Goal: Task Accomplishment & Management: Manage account settings

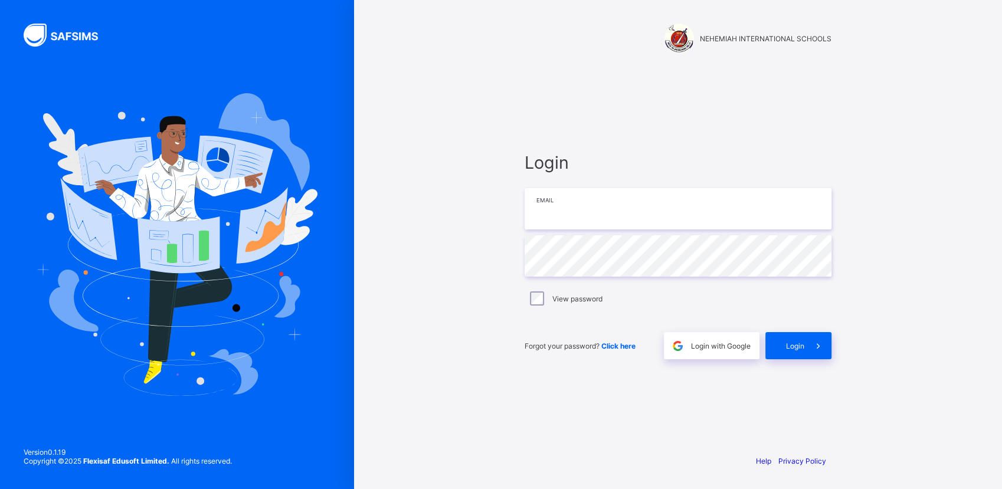
type input "**********"
click at [698, 421] on div "**********" at bounding box center [678, 256] width 330 height 378
click at [793, 353] on div "Login" at bounding box center [798, 345] width 66 height 27
click at [786, 357] on div "Login" at bounding box center [798, 345] width 66 height 27
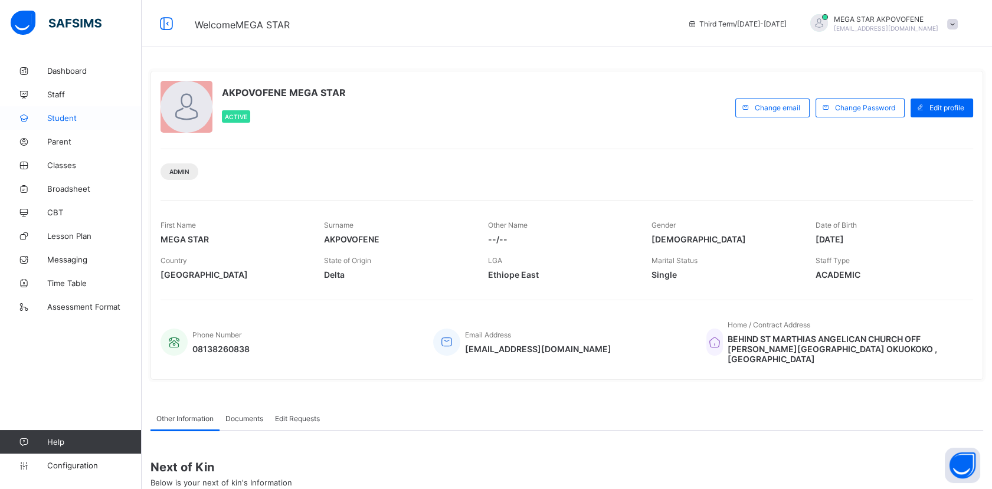
click at [77, 114] on span "Student" at bounding box center [94, 117] width 94 height 9
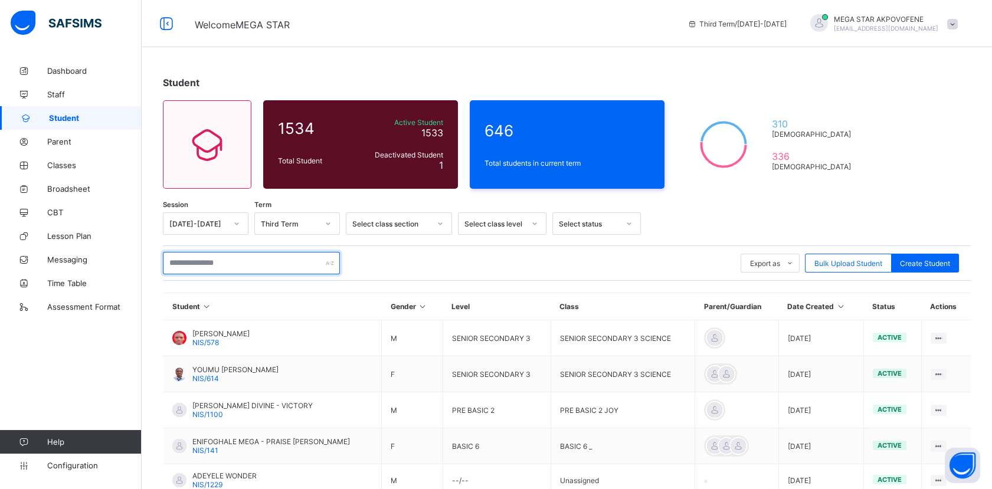
click at [234, 257] on input "text" at bounding box center [251, 263] width 177 height 22
paste input "*"
click at [233, 264] on input "text" at bounding box center [251, 263] width 177 height 22
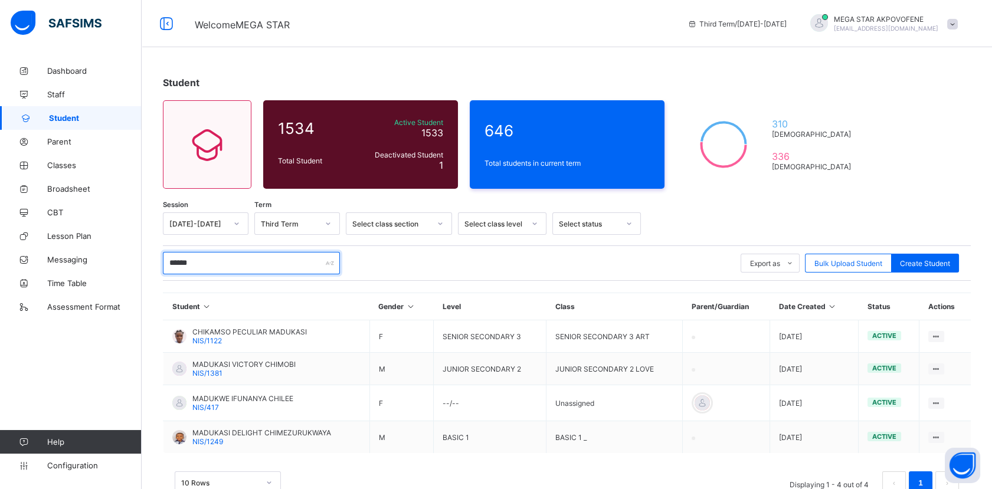
type input "******"
click at [55, 139] on span "Parent" at bounding box center [94, 141] width 94 height 9
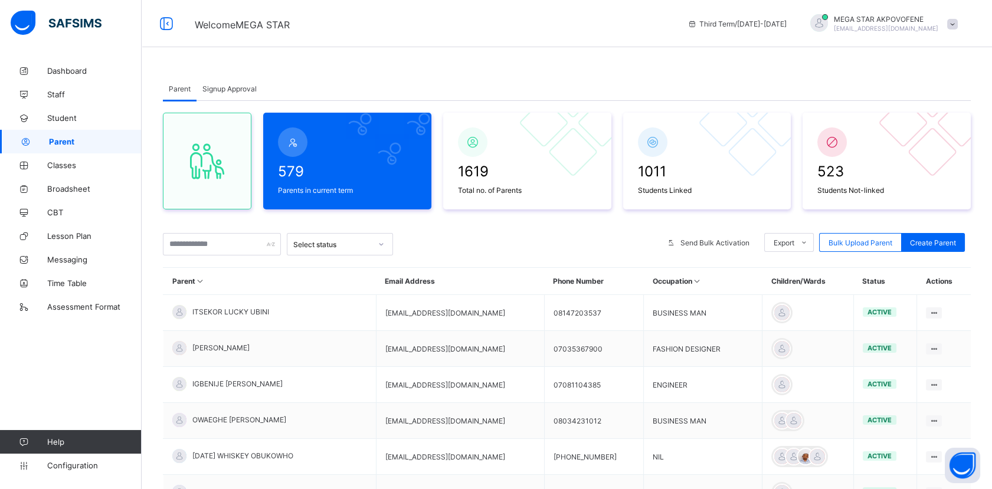
click at [245, 88] on span "Signup Approval" at bounding box center [229, 88] width 54 height 9
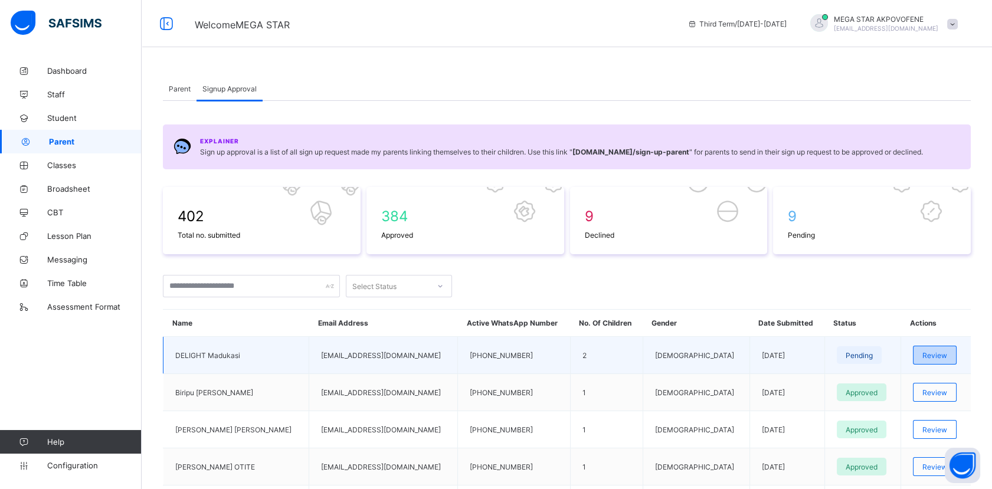
click at [944, 354] on span "Review" at bounding box center [934, 355] width 25 height 9
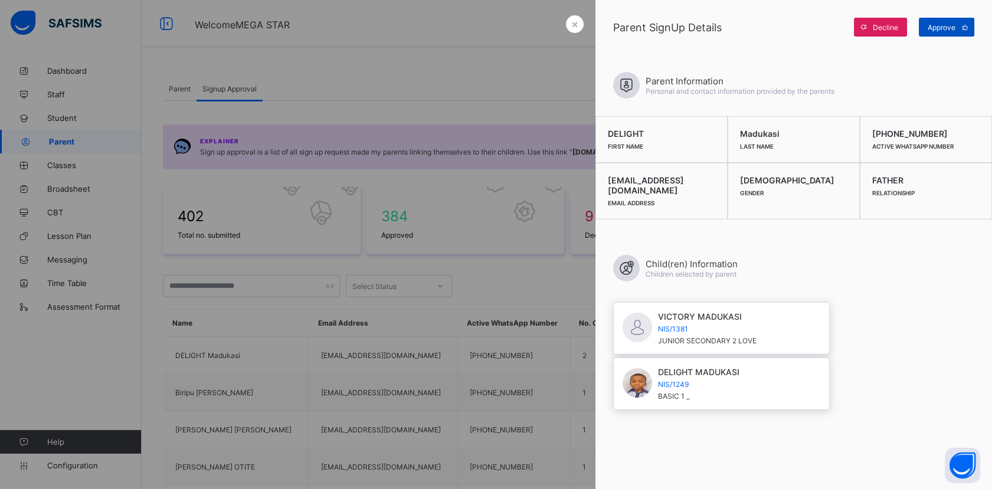
click at [948, 30] on span "Approve" at bounding box center [941, 27] width 28 height 9
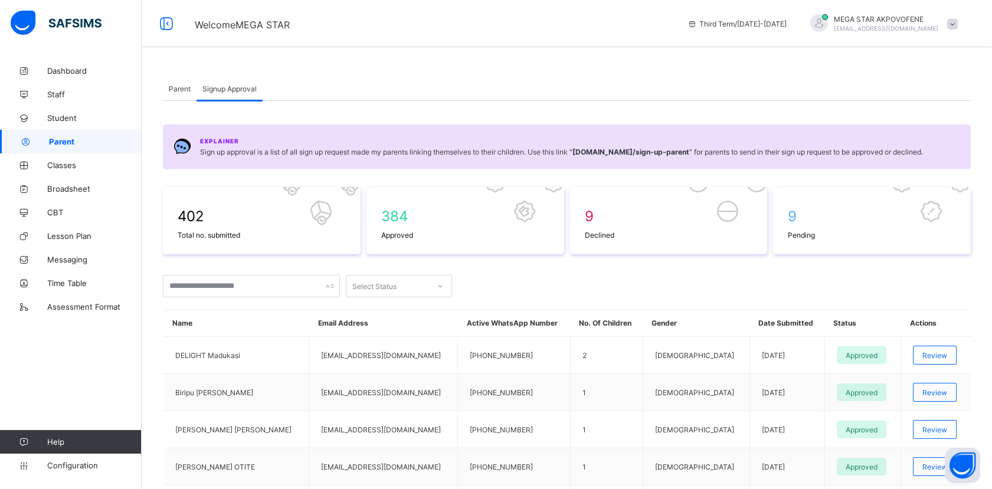
click at [122, 359] on div "Dashboard Staff Student Parent Classes Broadsheet CBT Lesson Plan Messaging Tim…" at bounding box center [71, 268] width 142 height 442
click at [83, 195] on link "Broadsheet" at bounding box center [71, 189] width 142 height 24
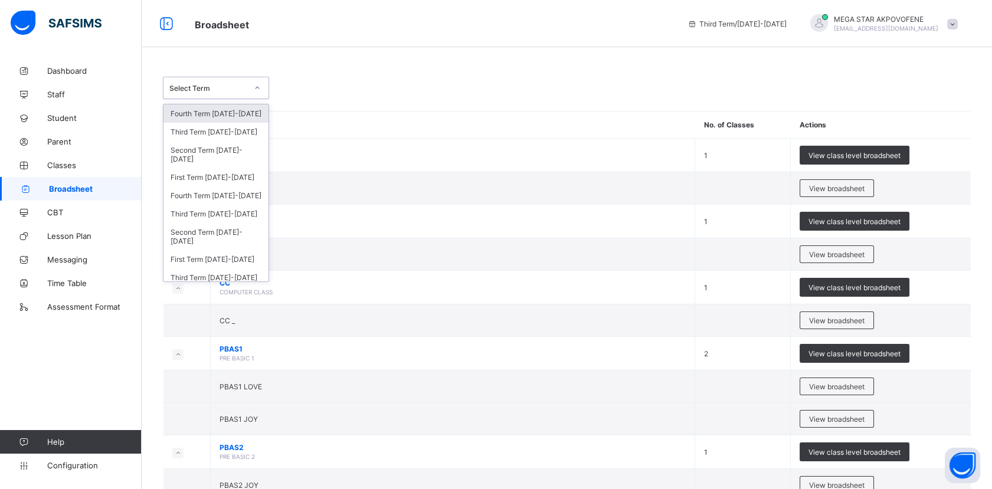
click at [239, 93] on div "Select Term" at bounding box center [204, 88] width 83 height 17
click at [208, 213] on div "Third Term [DATE]-[DATE]" at bounding box center [215, 214] width 105 height 18
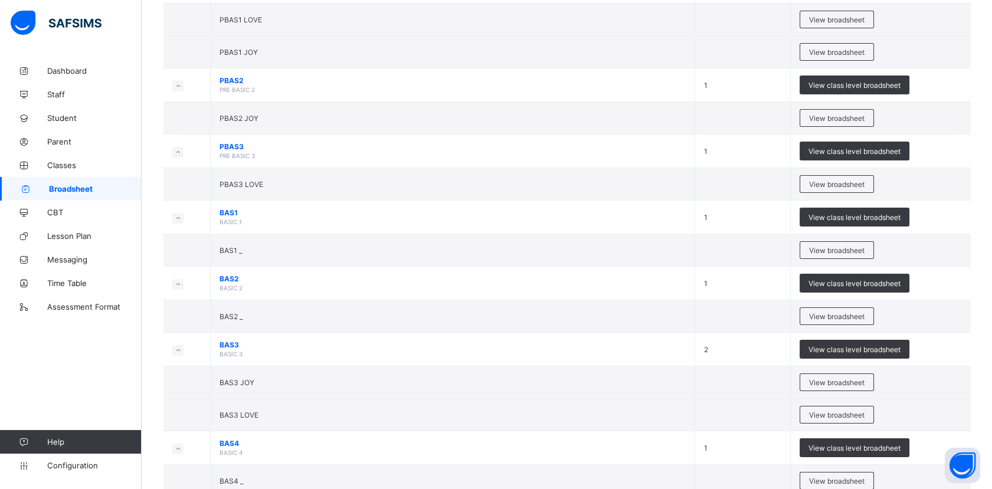
scroll to position [406, 0]
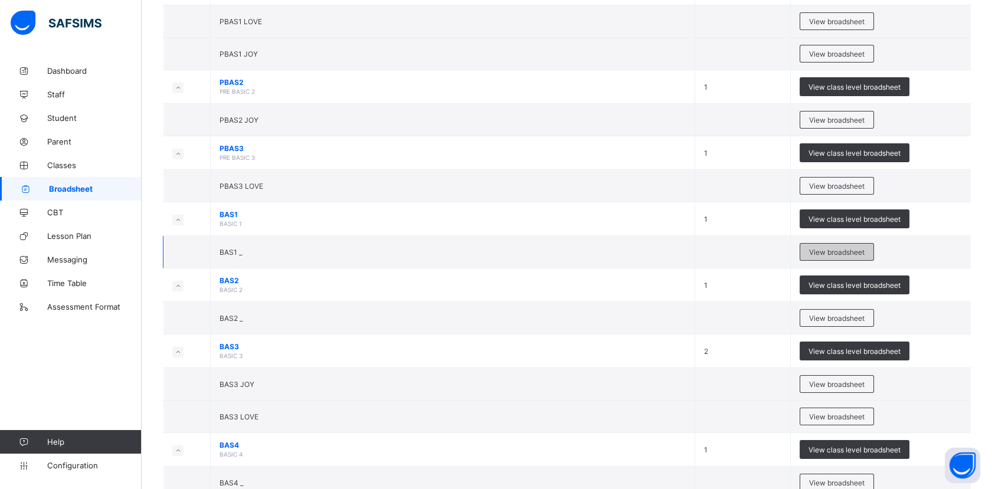
click at [850, 253] on span "View broadsheet" at bounding box center [836, 252] width 55 height 9
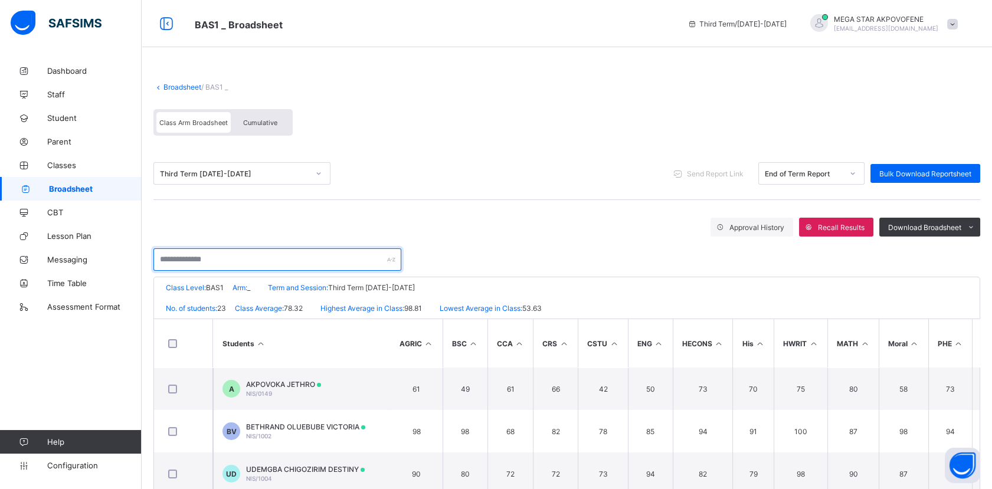
click at [266, 265] on input "text" at bounding box center [277, 259] width 248 height 22
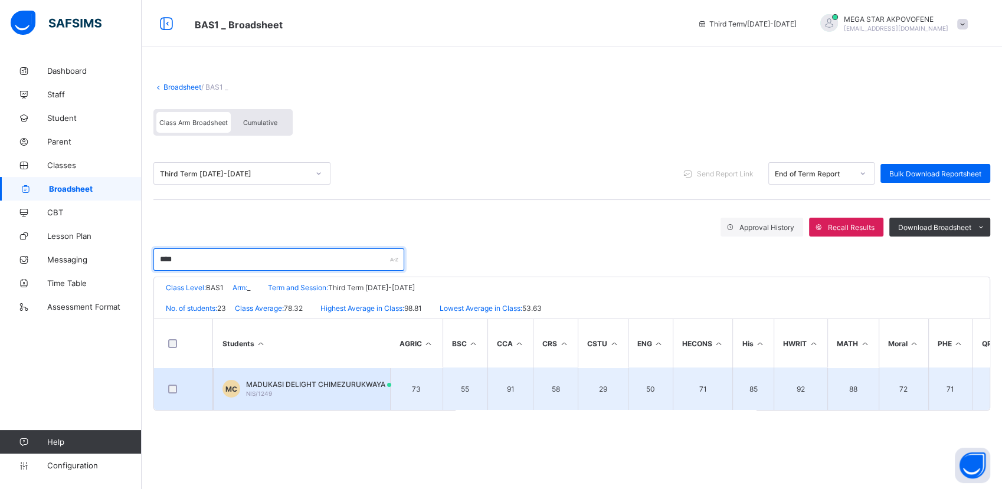
type input "****"
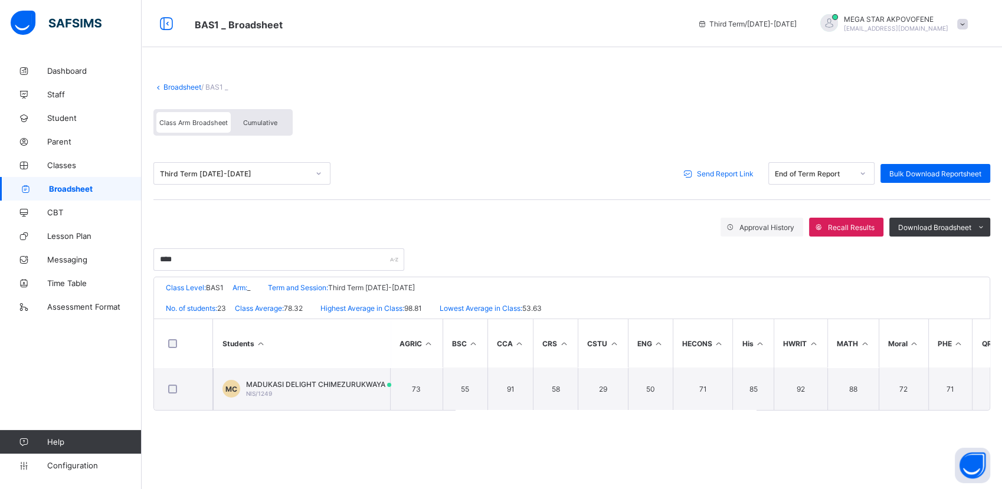
click at [706, 169] on span "Send Report Link" at bounding box center [725, 173] width 57 height 9
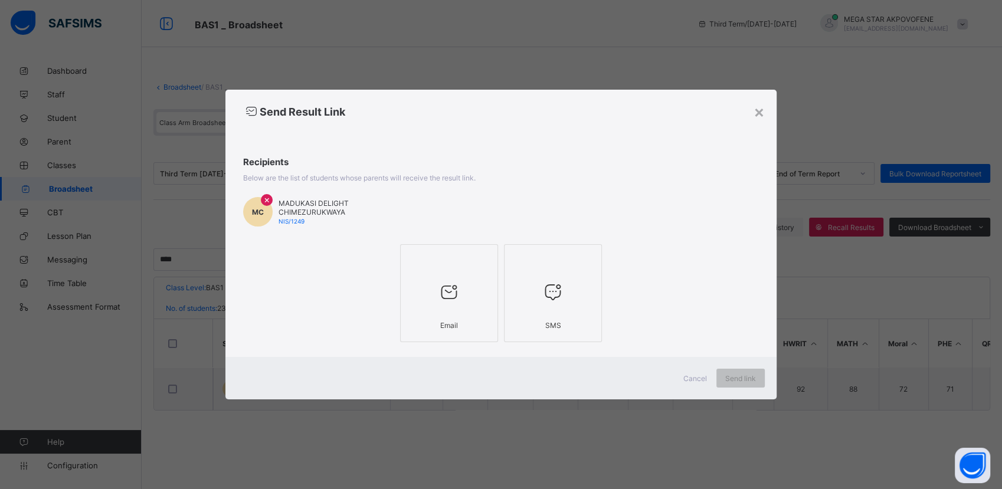
click at [481, 277] on div at bounding box center [448, 291] width 85 height 47
click at [725, 377] on span "Send link" at bounding box center [740, 378] width 31 height 9
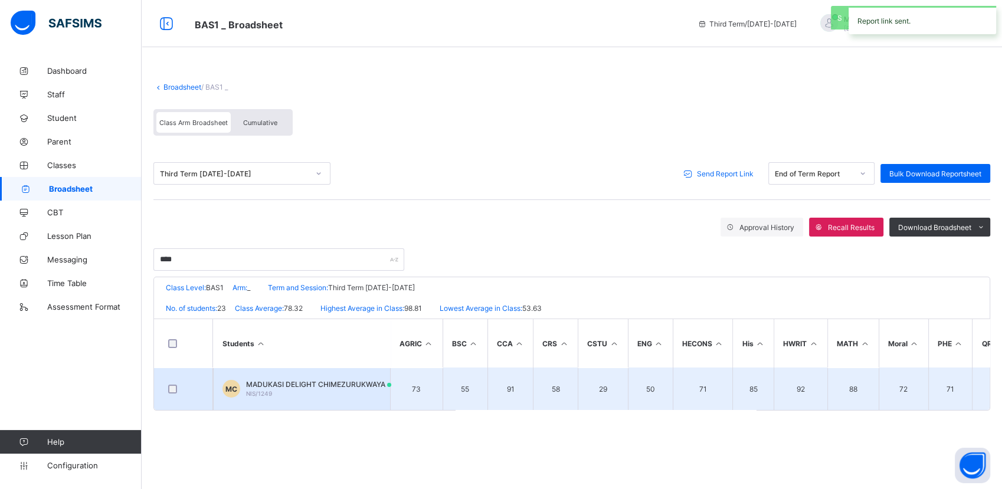
click at [227, 389] on span "MC" at bounding box center [231, 389] width 12 height 9
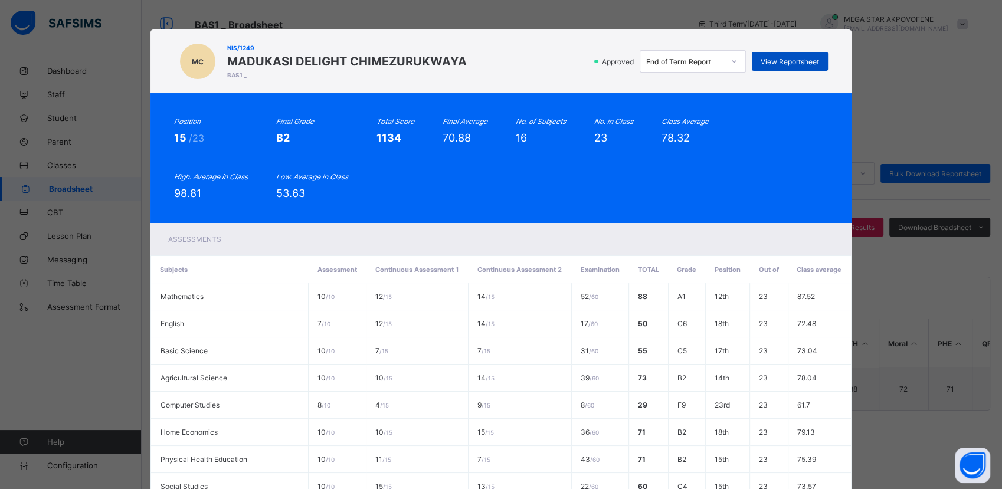
click at [793, 61] on span "View Reportsheet" at bounding box center [789, 61] width 58 height 9
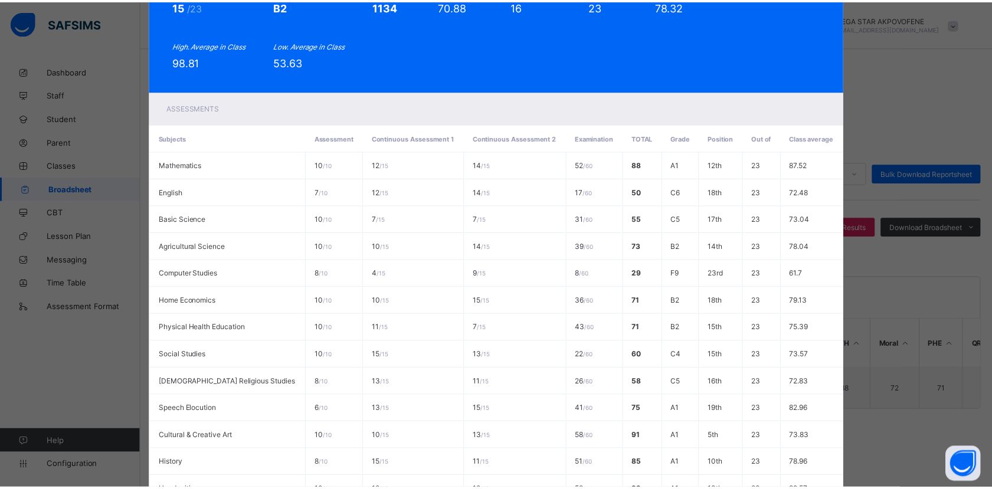
scroll to position [334, 0]
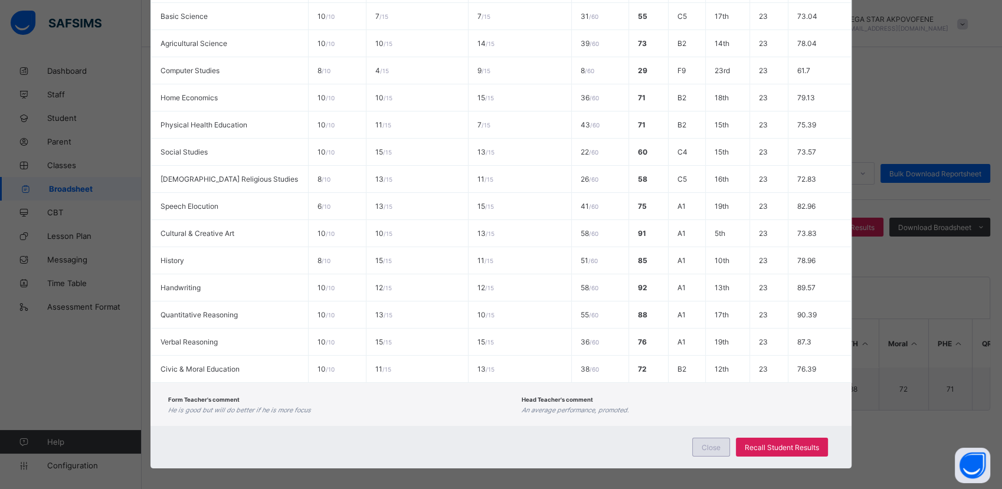
click at [715, 444] on div "Close" at bounding box center [711, 447] width 38 height 19
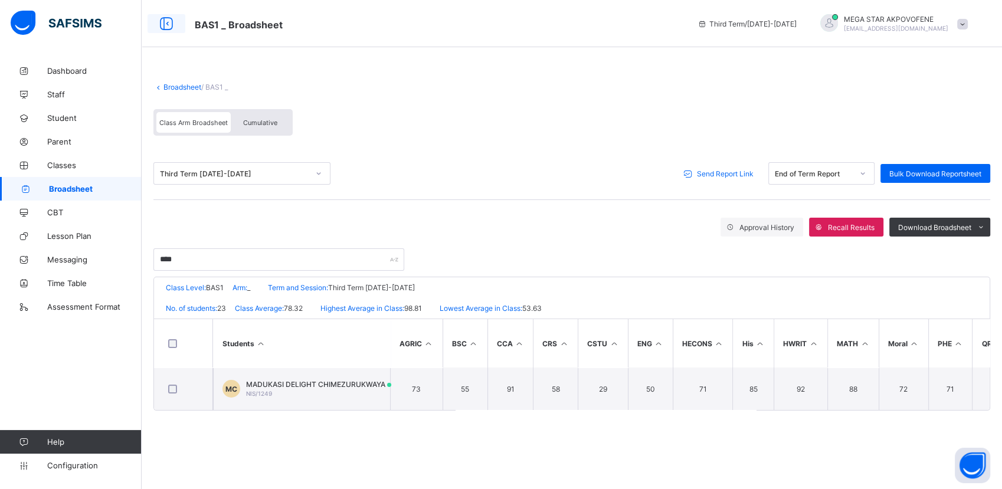
click at [170, 26] on icon at bounding box center [166, 23] width 20 height 17
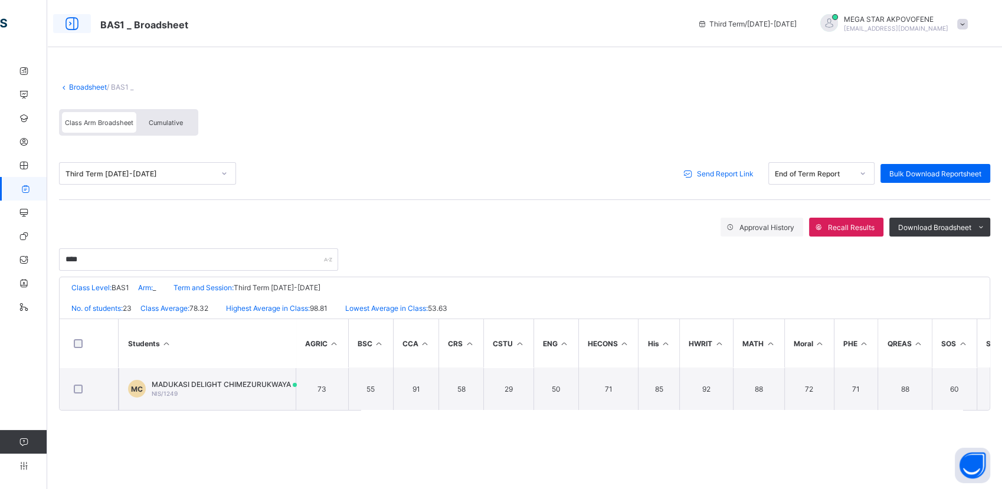
click at [73, 27] on icon at bounding box center [72, 23] width 20 height 17
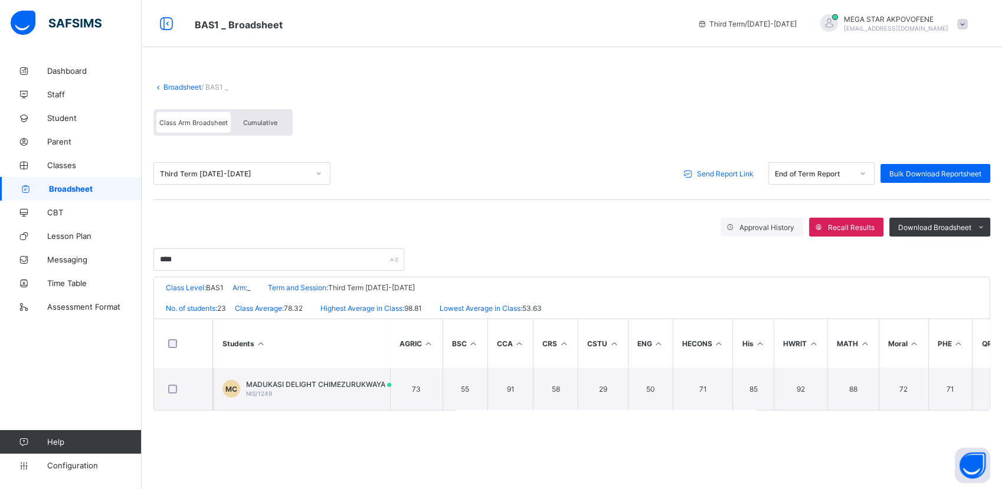
click at [183, 87] on link "Broadsheet" at bounding box center [182, 87] width 38 height 9
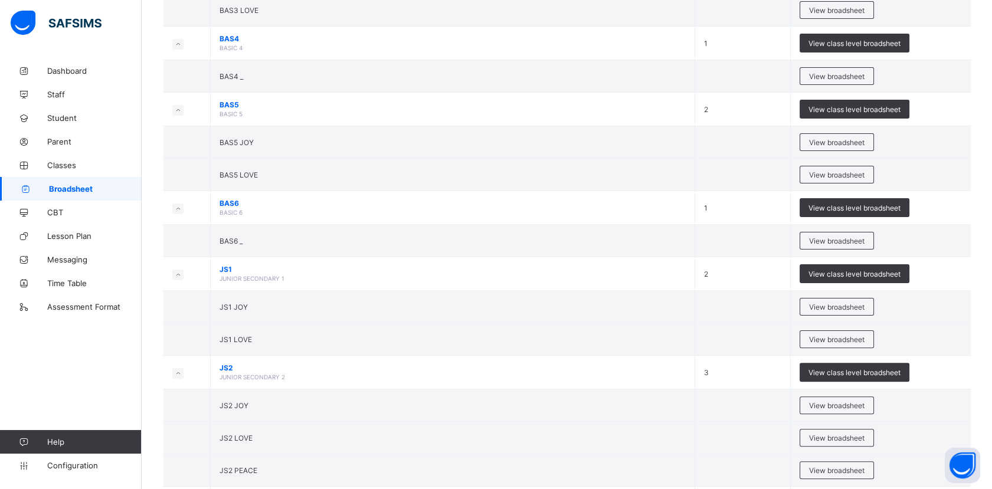
scroll to position [776, 0]
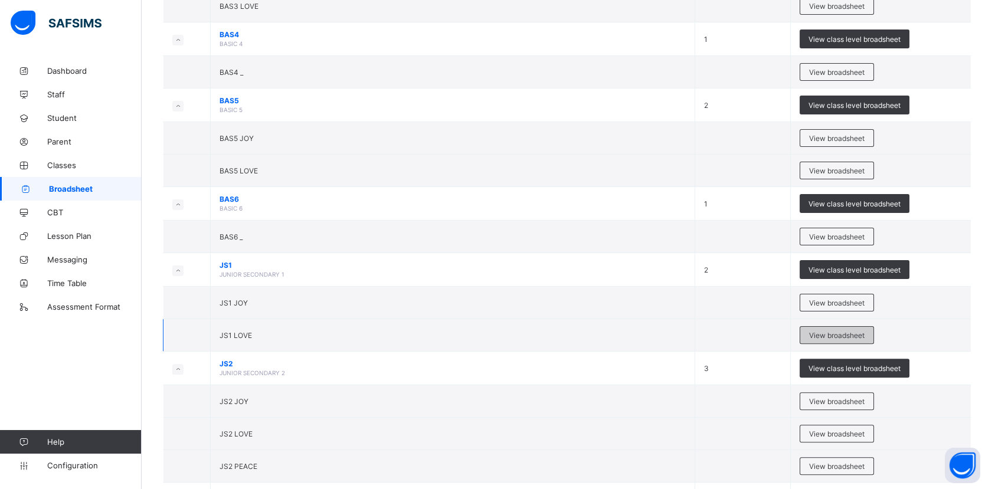
click at [837, 332] on span "View broadsheet" at bounding box center [836, 335] width 55 height 9
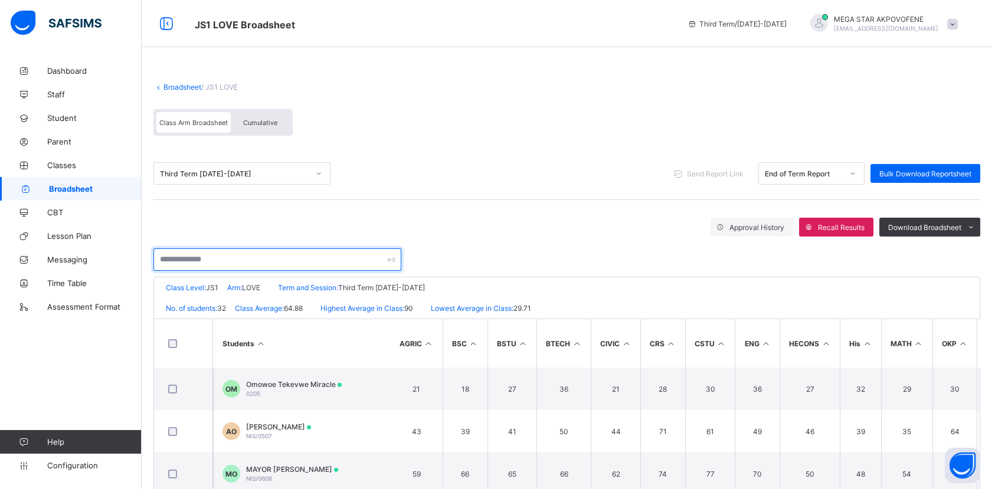
click at [277, 264] on input "text" at bounding box center [277, 259] width 248 height 22
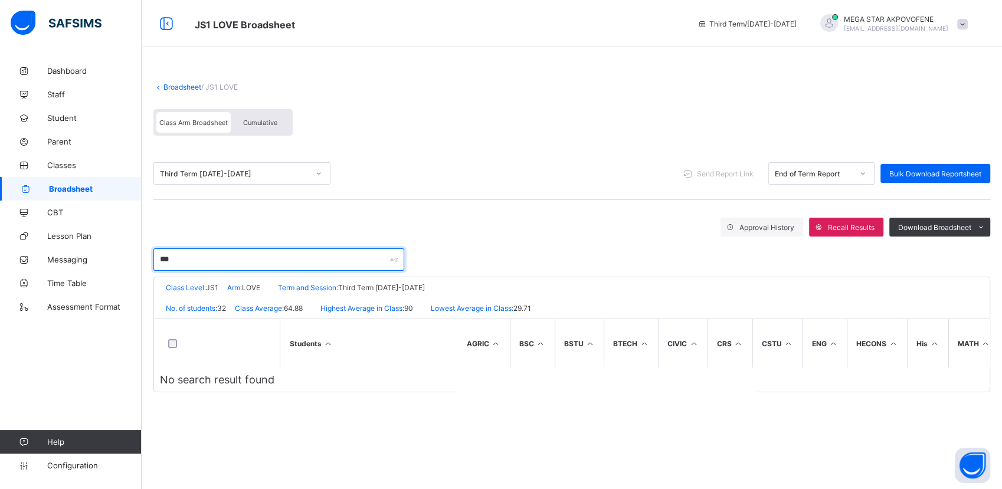
type input "***"
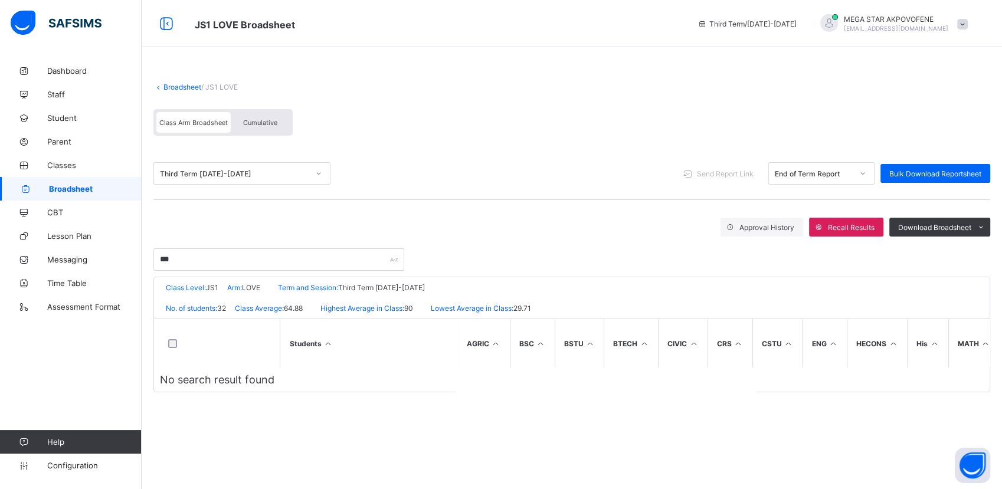
click at [248, 428] on div "Broadsheet / JS1 LOVE Class Arm Broadsheet Cumulative Third Term [DATE]-[DATE] …" at bounding box center [572, 244] width 860 height 489
click at [181, 84] on link "Broadsheet" at bounding box center [182, 87] width 38 height 9
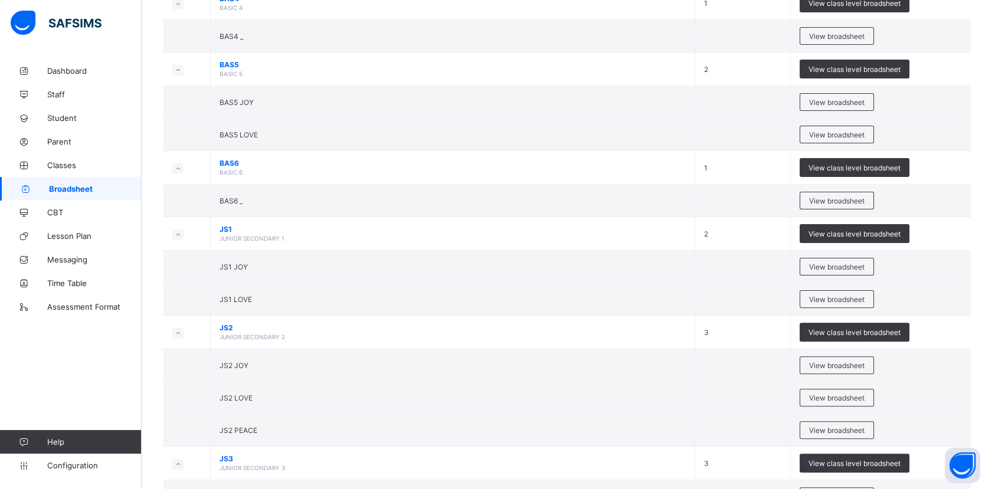
scroll to position [837, 0]
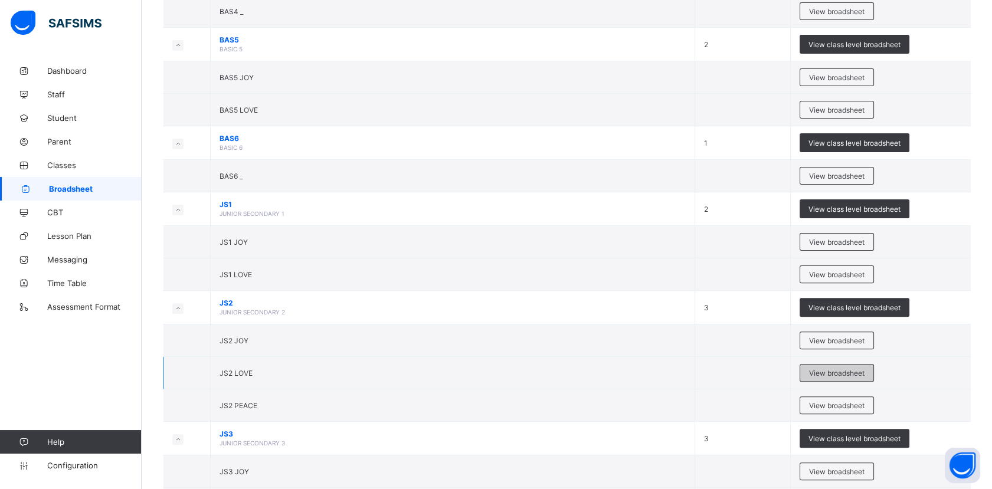
click at [845, 370] on span "View broadsheet" at bounding box center [836, 373] width 55 height 9
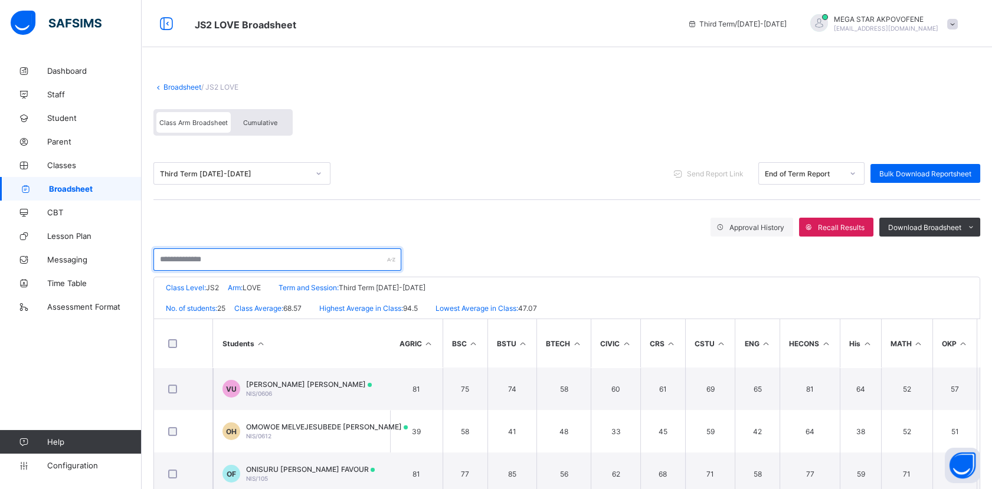
click at [282, 263] on input "text" at bounding box center [277, 259] width 248 height 22
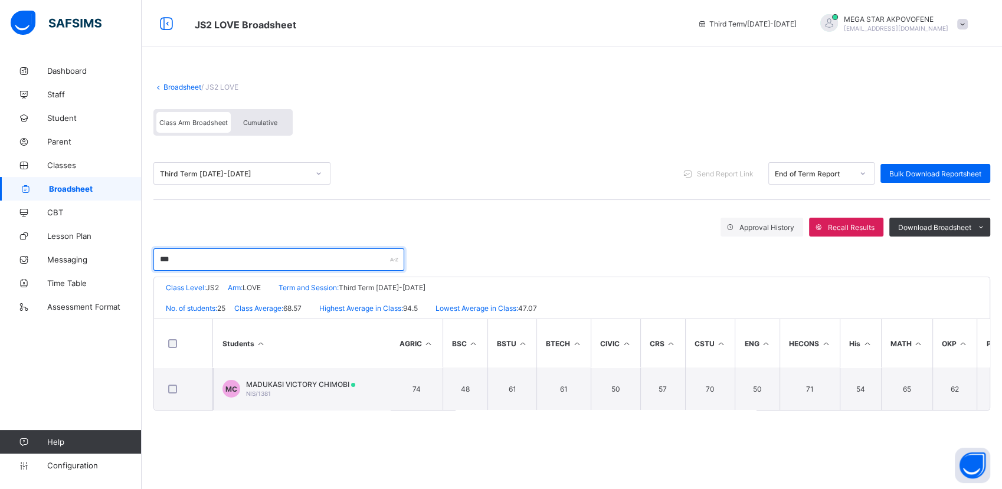
type input "***"
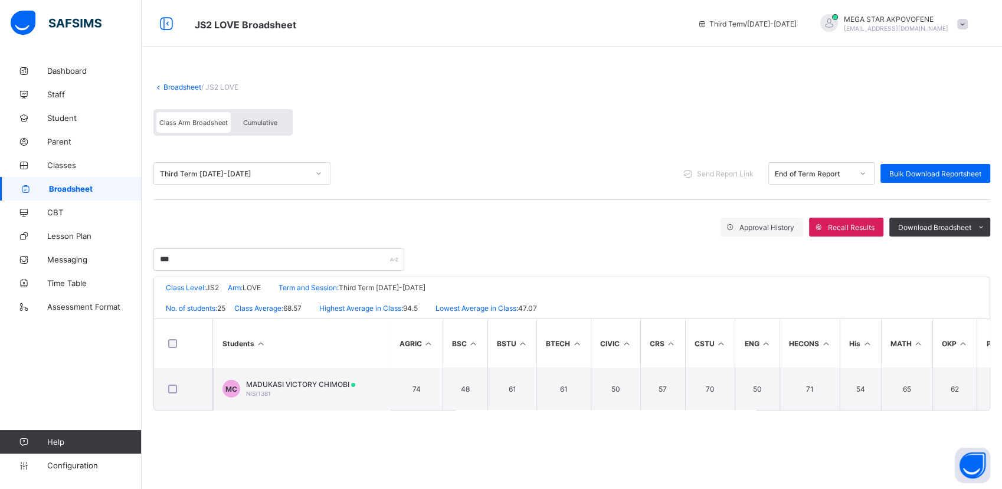
click at [451, 200] on div "Third Term [DATE]-[DATE] Send Report Link End of Term Report Bulk Download Repo…" at bounding box center [571, 208] width 837 height 123
click at [736, 171] on span "Send Report Link" at bounding box center [725, 173] width 57 height 9
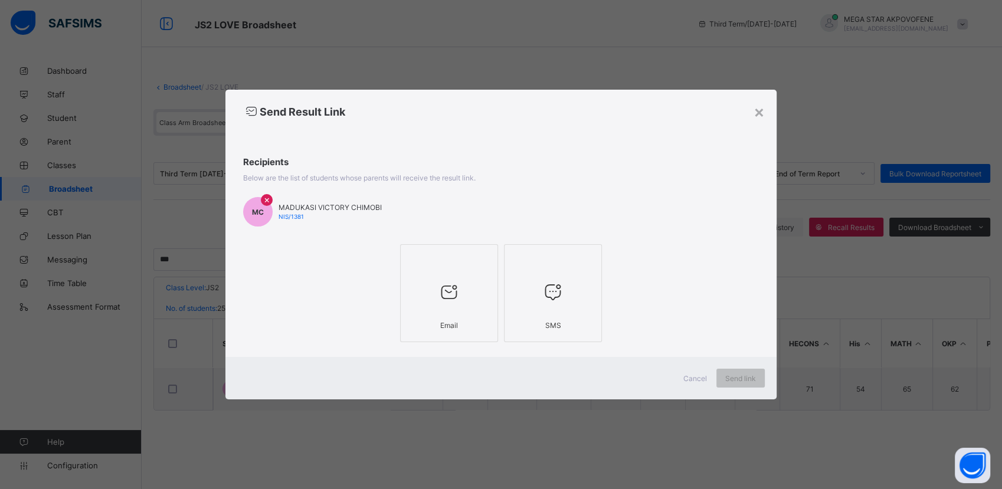
click at [461, 273] on div at bounding box center [448, 291] width 85 height 47
click at [739, 381] on span "Send link" at bounding box center [740, 378] width 31 height 9
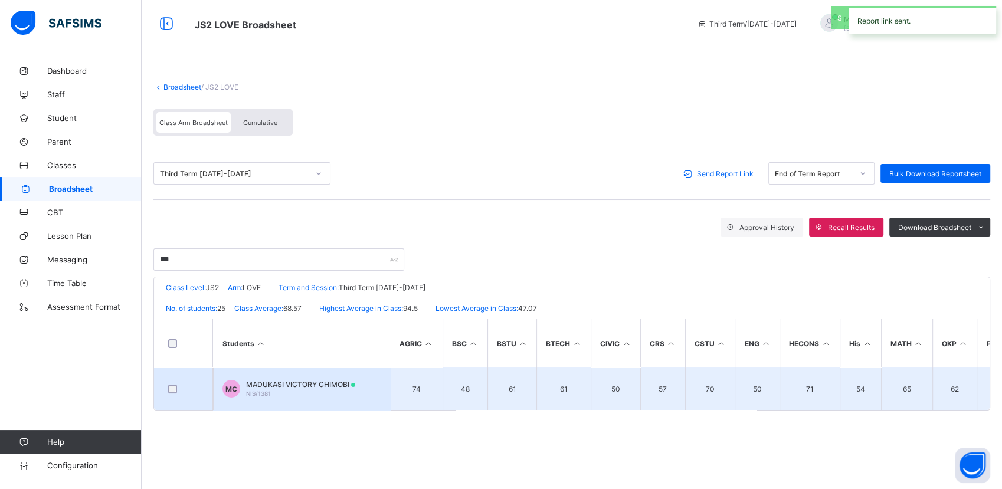
click at [284, 389] on div "MADUKASI VICTORY CHIMOBI NIS/1381" at bounding box center [300, 389] width 109 height 18
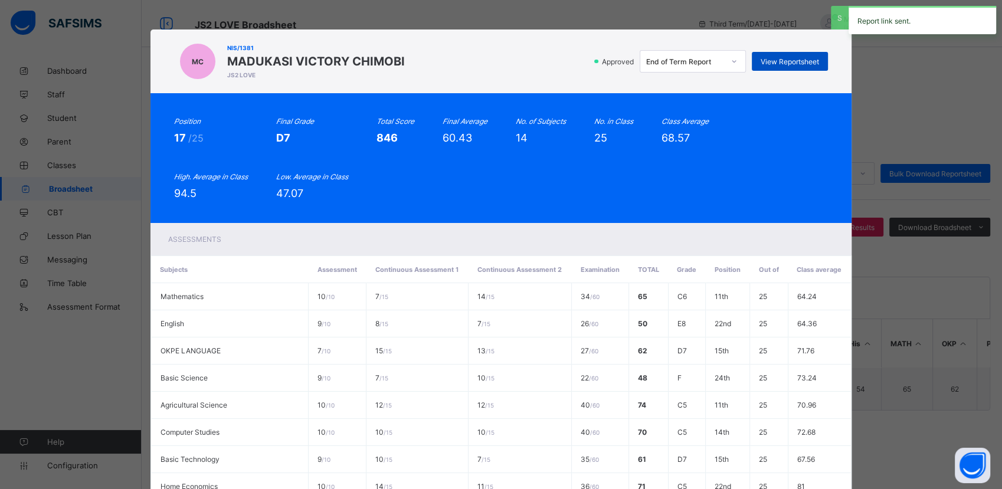
click at [778, 54] on div "View Reportsheet" at bounding box center [790, 61] width 76 height 19
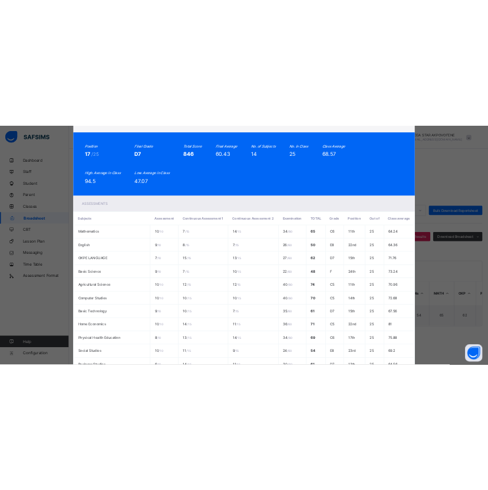
scroll to position [281, 0]
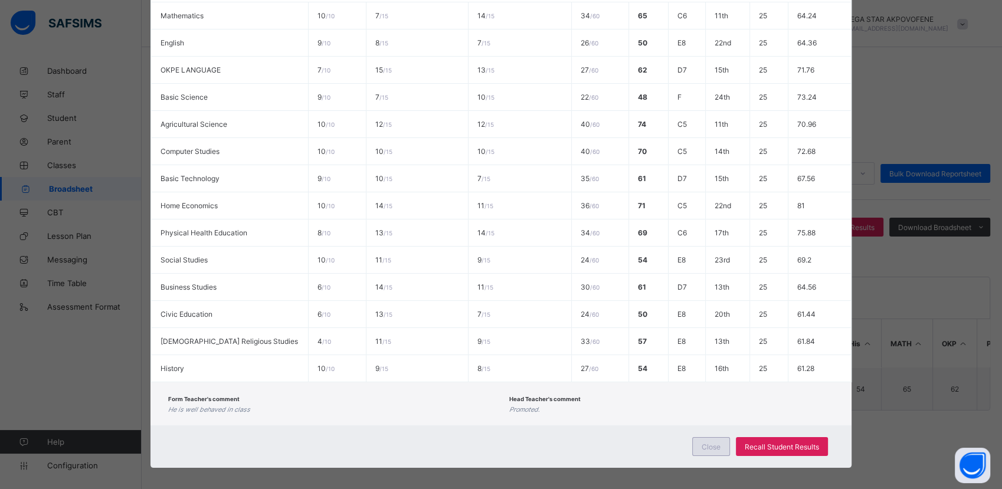
click at [713, 442] on span "Close" at bounding box center [710, 446] width 19 height 9
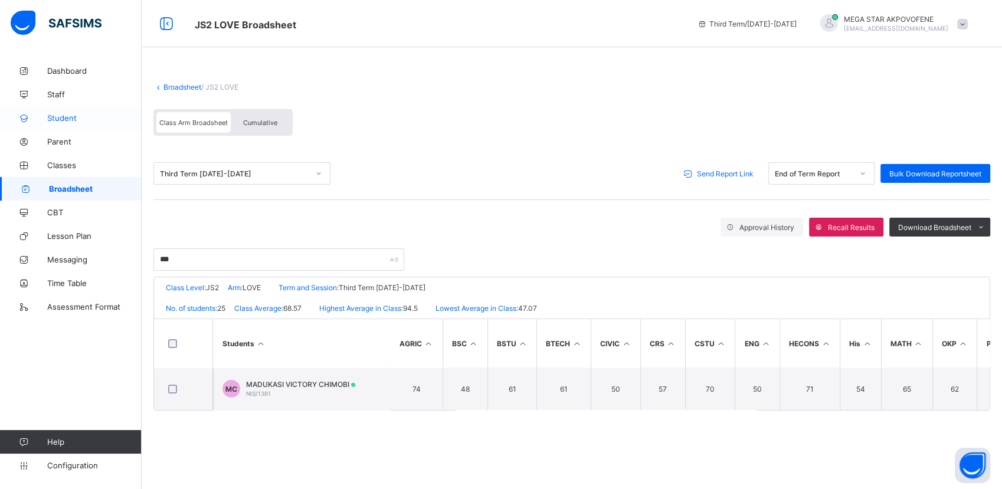
click at [70, 120] on span "Student" at bounding box center [94, 117] width 94 height 9
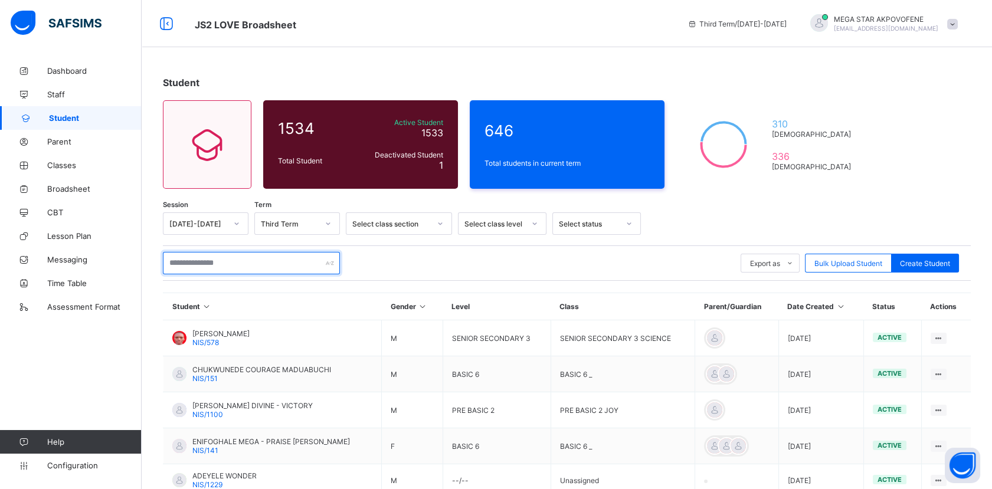
click at [266, 265] on input "text" at bounding box center [251, 263] width 177 height 22
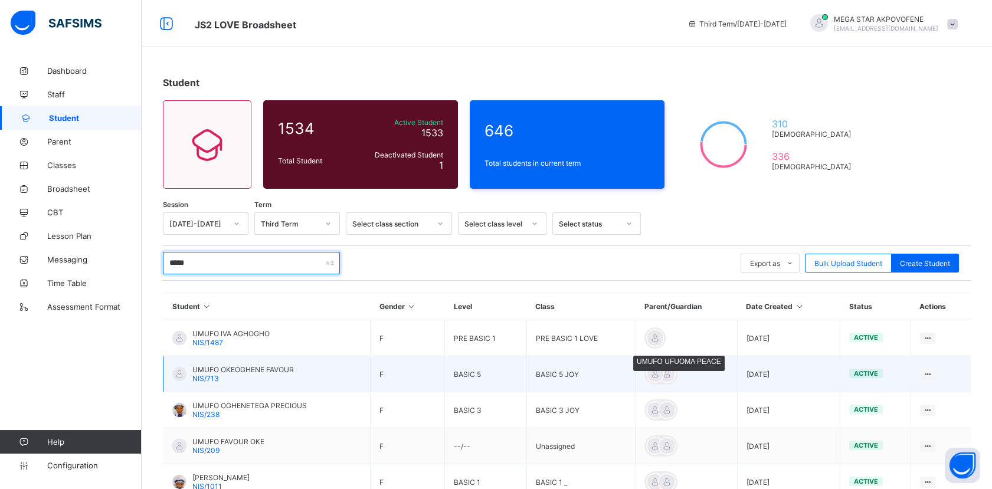
type input "*****"
click at [661, 377] on div at bounding box center [655, 374] width 18 height 18
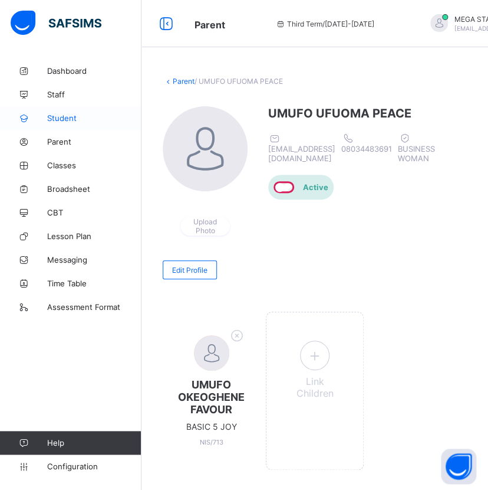
click at [70, 117] on span "Student" at bounding box center [94, 117] width 94 height 9
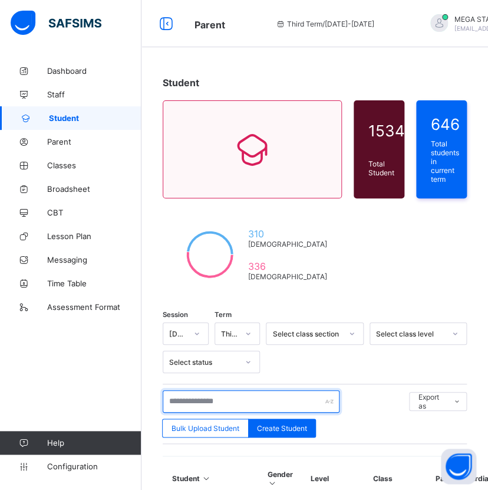
click at [215, 395] on input "text" at bounding box center [251, 401] width 177 height 22
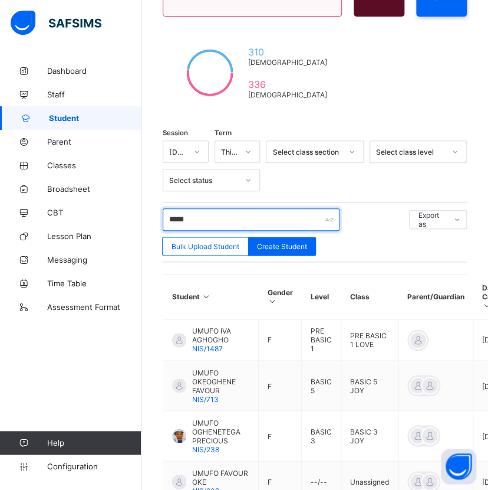
scroll to position [184, 0]
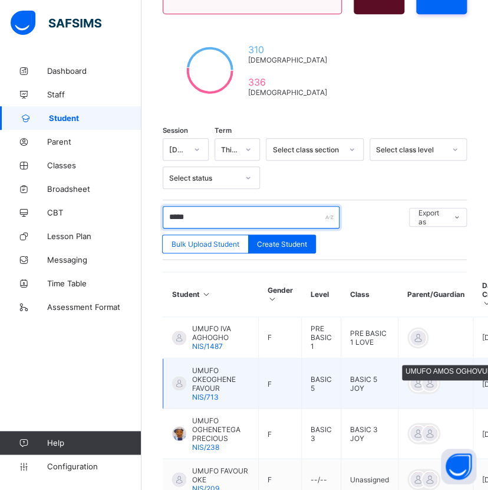
type input "*****"
click at [424, 374] on div at bounding box center [430, 383] width 18 height 18
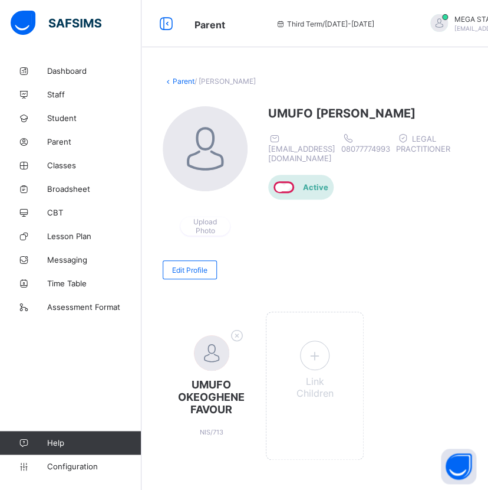
click at [429, 225] on div "[PERSON_NAME] [EMAIL_ADDRESS][DOMAIN_NAME] 08077774993 LEGAL PRACTITIONER Active" at bounding box center [362, 177] width 188 height 142
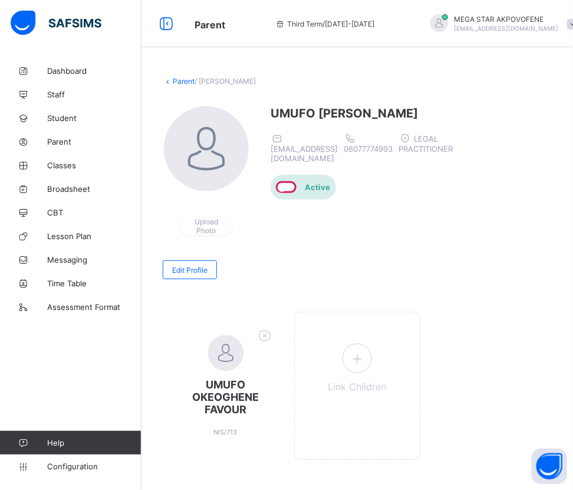
click at [291, 240] on div "[PERSON_NAME] [EMAIL_ADDRESS][DOMAIN_NAME] 08077774993 LEGAL PRACTITIONER Active" at bounding box center [365, 177] width 188 height 142
click at [182, 81] on link "Parent" at bounding box center [184, 81] width 22 height 9
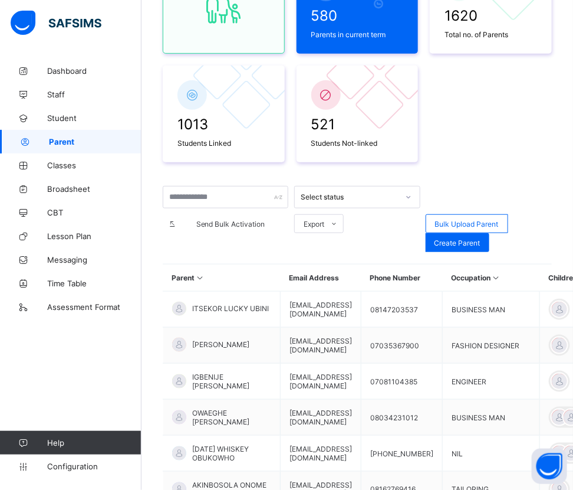
scroll to position [156, 0]
click at [208, 194] on input "text" at bounding box center [226, 197] width 126 height 22
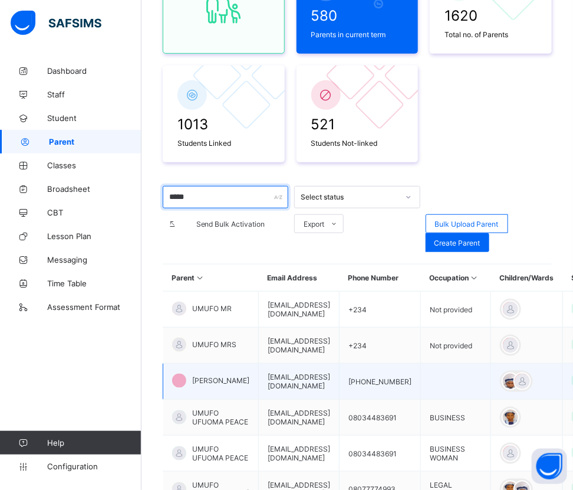
type input "*****"
click at [208, 378] on span "[PERSON_NAME]" at bounding box center [220, 380] width 57 height 9
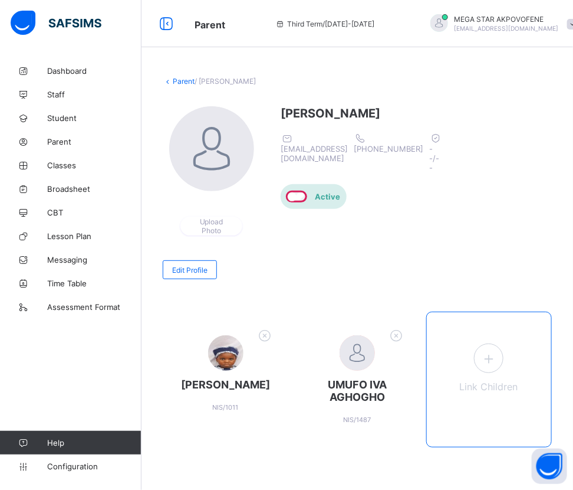
click at [513, 360] on div "Link Children" at bounding box center [490, 379] width 126 height 136
click at [495, 362] on icon at bounding box center [488, 358] width 21 height 18
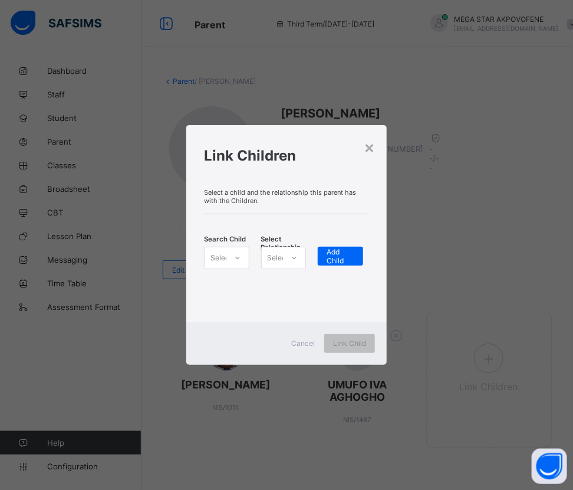
click at [224, 254] on div "Select..." at bounding box center [224, 258] width 27 height 22
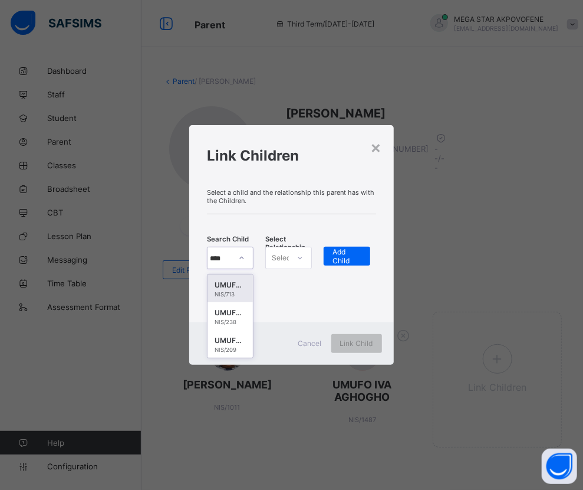
type input "*****"
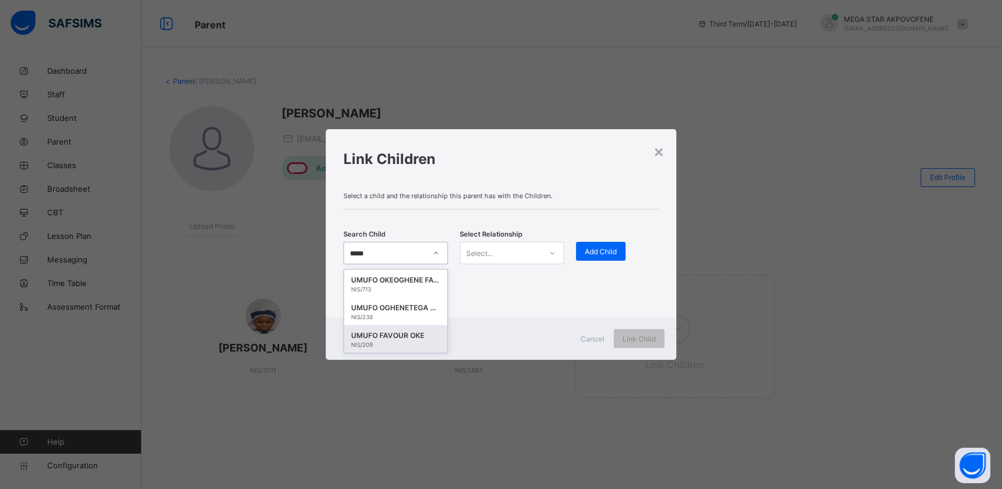
click at [401, 342] on div "UMUFO FAVOUR OKE" at bounding box center [395, 336] width 89 height 12
click at [533, 257] on div "Select..." at bounding box center [500, 253] width 81 height 17
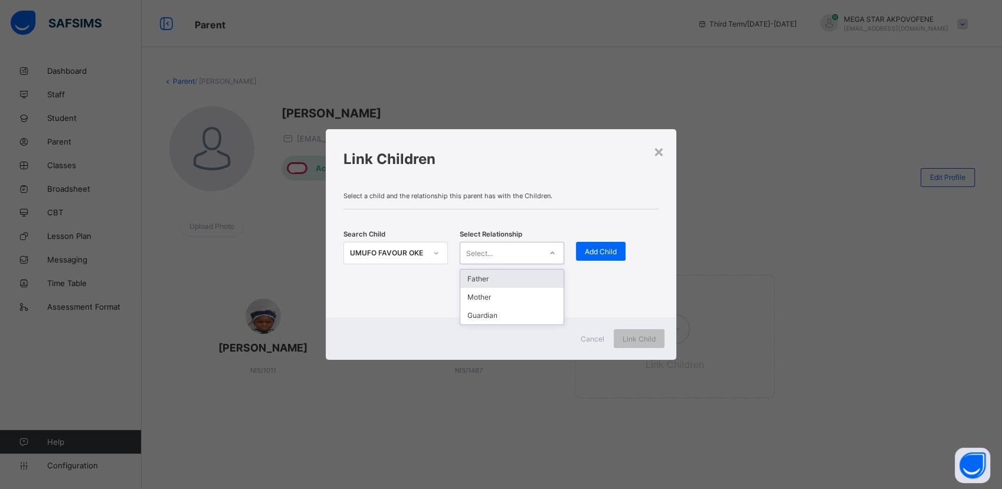
click at [490, 279] on div "Father" at bounding box center [511, 279] width 103 height 18
click at [598, 257] on div "Add Child" at bounding box center [601, 251] width 50 height 19
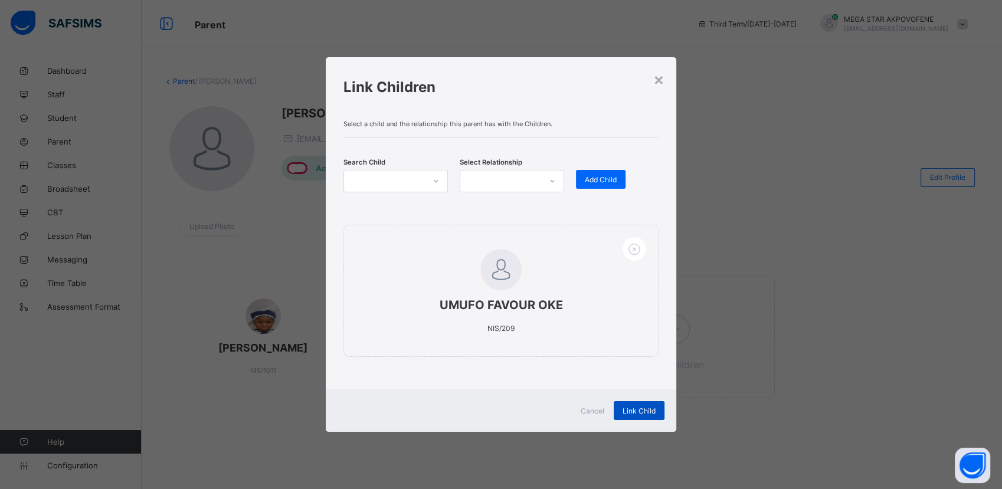
click at [644, 412] on span "Link Child" at bounding box center [638, 410] width 33 height 9
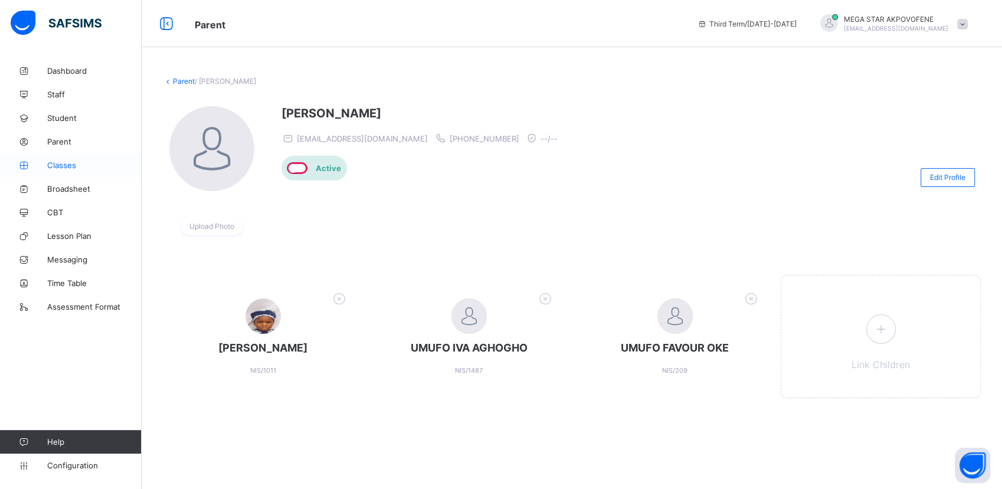
click at [67, 163] on span "Classes" at bounding box center [94, 164] width 94 height 9
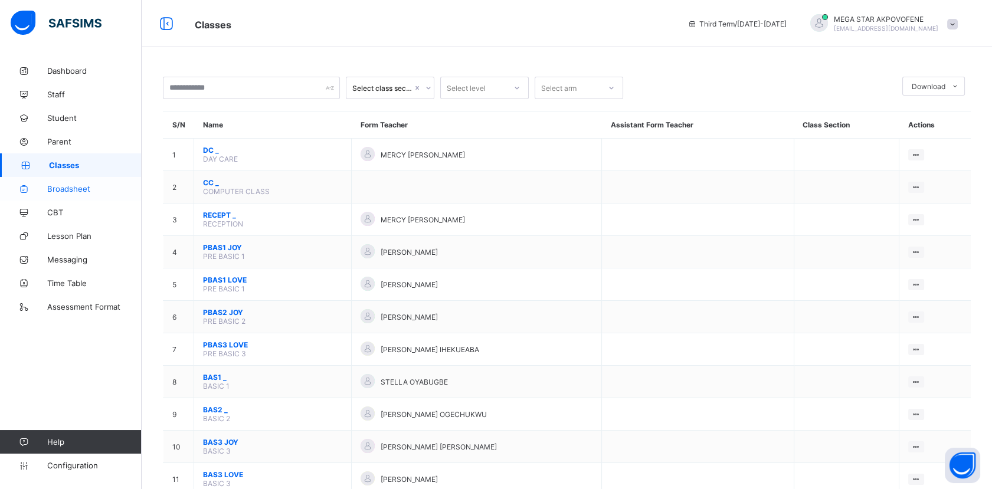
click at [67, 192] on span "Broadsheet" at bounding box center [94, 188] width 94 height 9
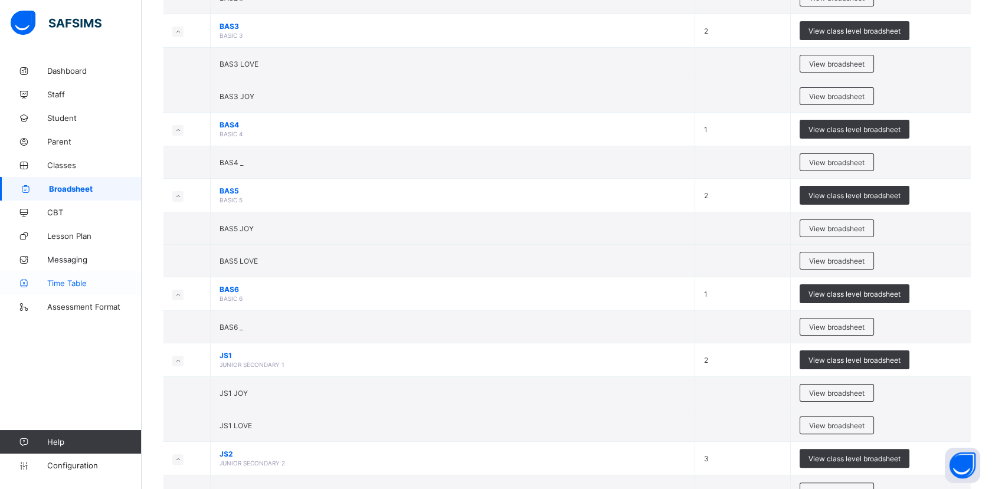
scroll to position [696, 0]
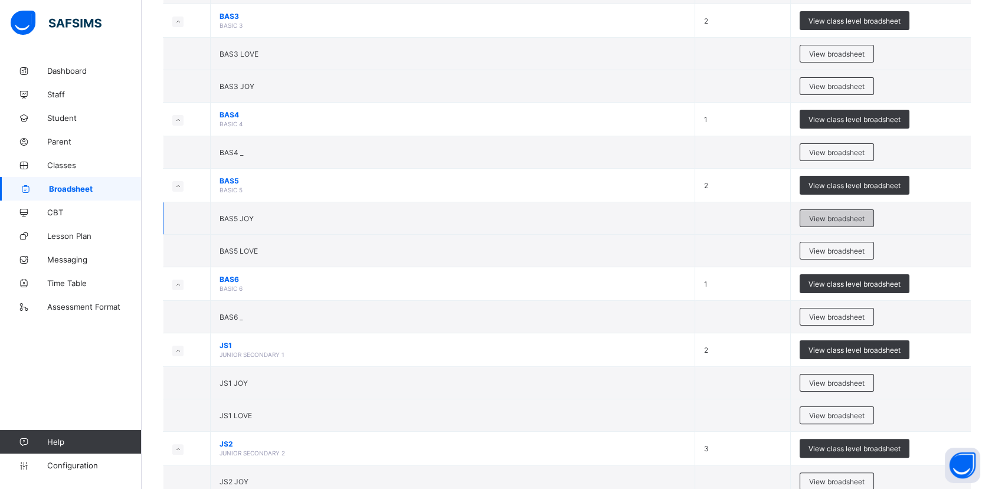
click at [850, 217] on span "View broadsheet" at bounding box center [836, 218] width 55 height 9
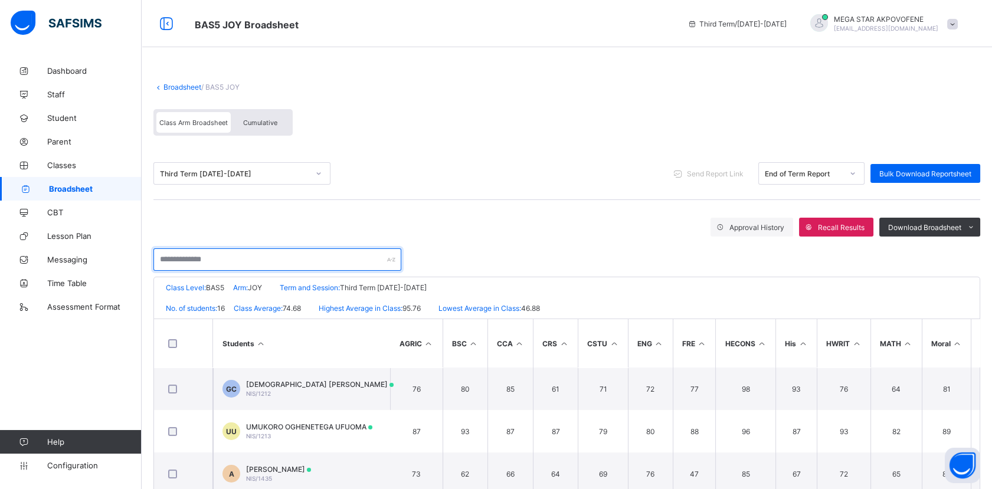
click at [258, 256] on input "text" at bounding box center [277, 259] width 248 height 22
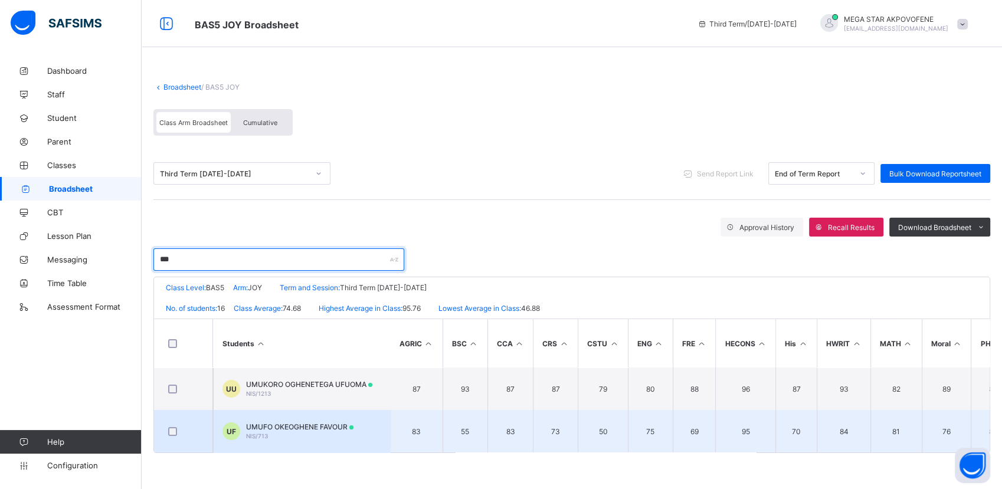
type input "***"
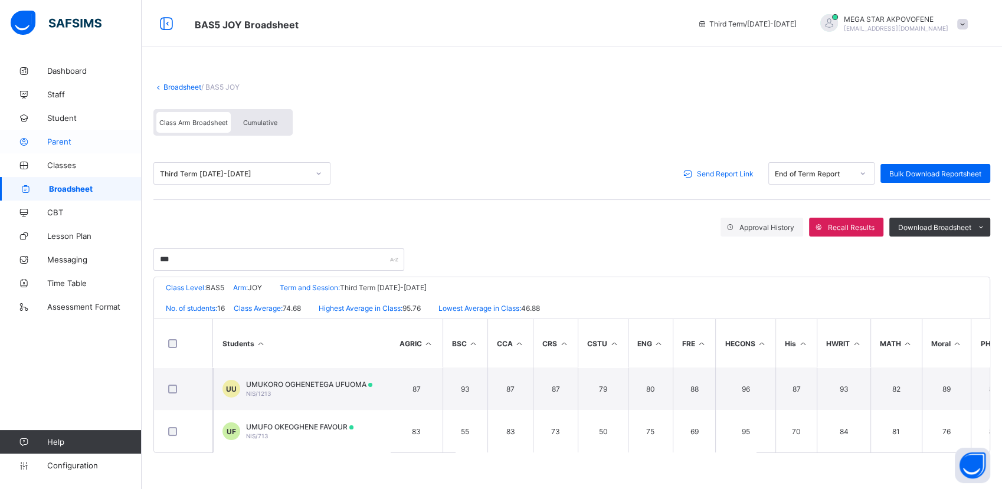
click at [61, 139] on span "Parent" at bounding box center [94, 141] width 94 height 9
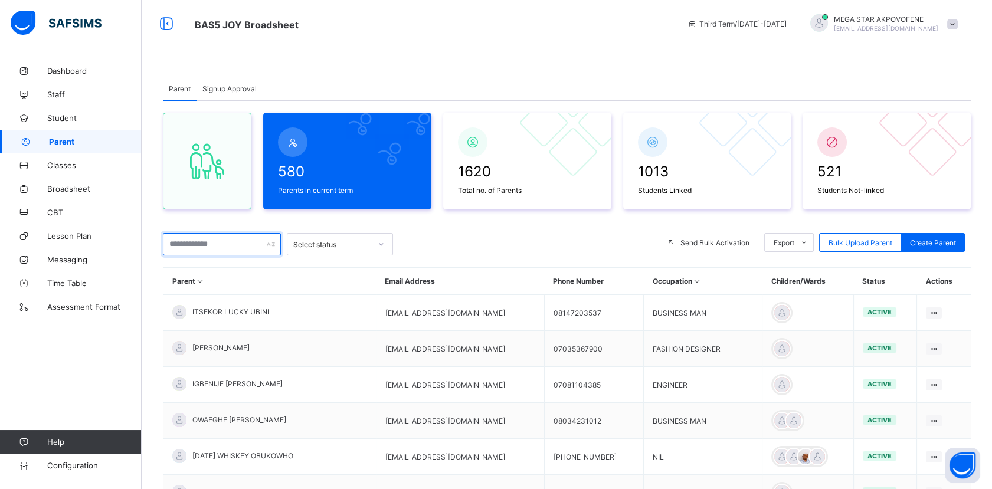
click at [225, 246] on input "text" at bounding box center [222, 244] width 118 height 22
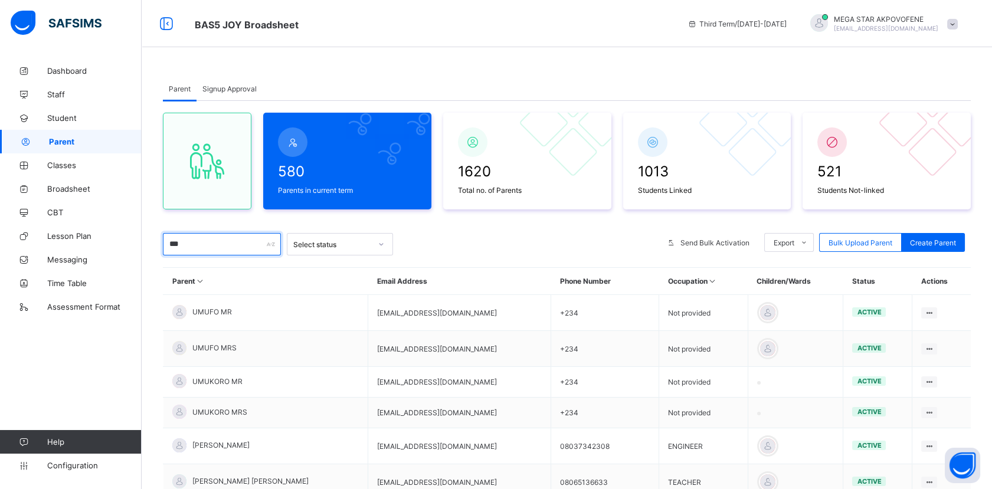
click at [225, 246] on input "***" at bounding box center [222, 244] width 118 height 22
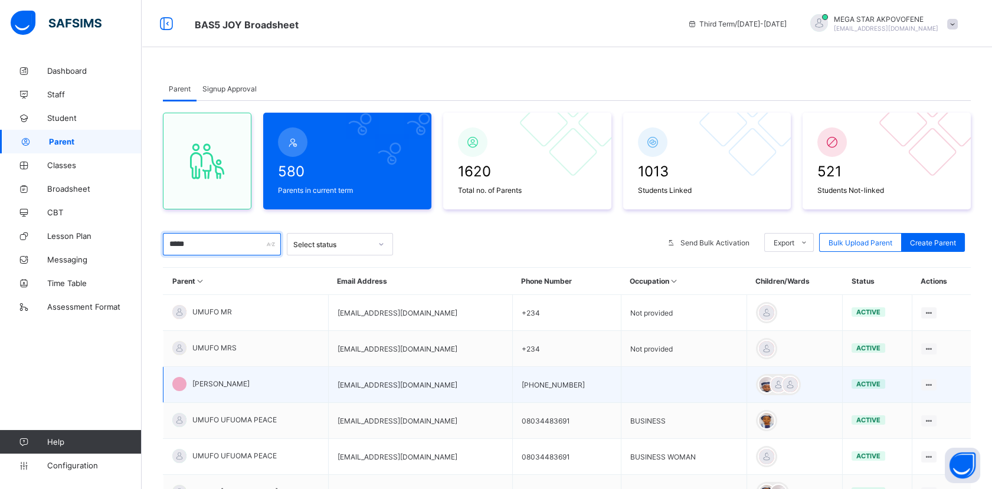
type input "*****"
click at [222, 383] on span "[PERSON_NAME]" at bounding box center [220, 383] width 57 height 9
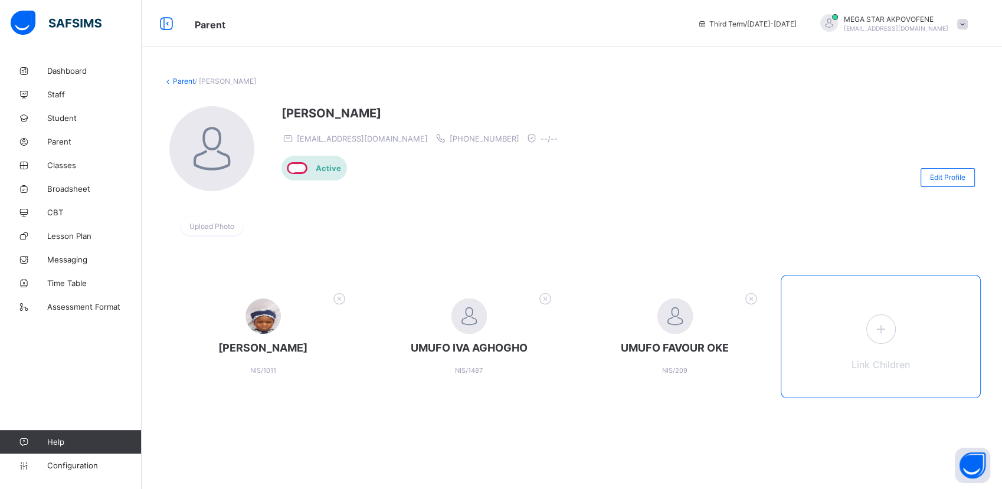
click at [898, 332] on div "Link Children" at bounding box center [880, 336] width 200 height 123
click at [883, 332] on icon at bounding box center [880, 329] width 21 height 18
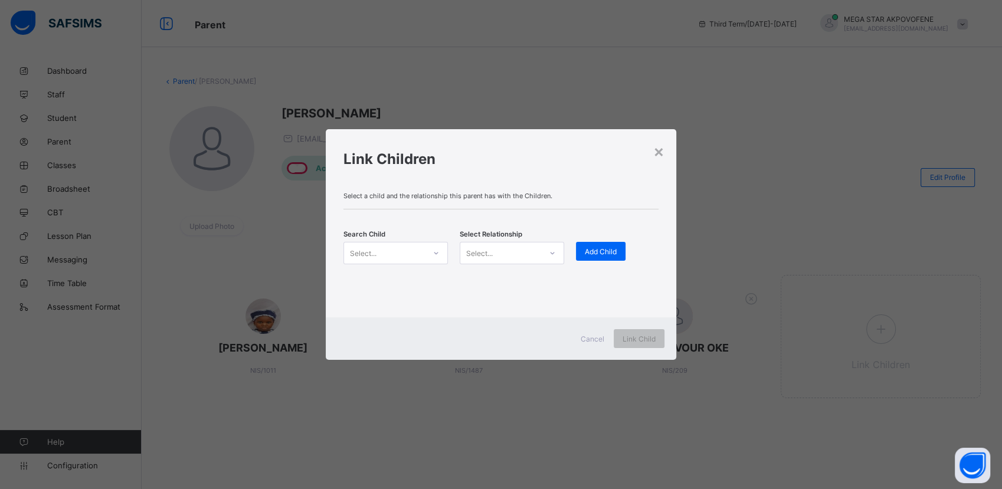
click at [390, 262] on div "Select..." at bounding box center [395, 253] width 104 height 22
click at [385, 252] on div "Select..." at bounding box center [384, 253] width 81 height 17
type input "*****"
click at [402, 288] on div "NIS/713" at bounding box center [395, 289] width 89 height 6
click at [522, 255] on div "Select..." at bounding box center [500, 253] width 81 height 17
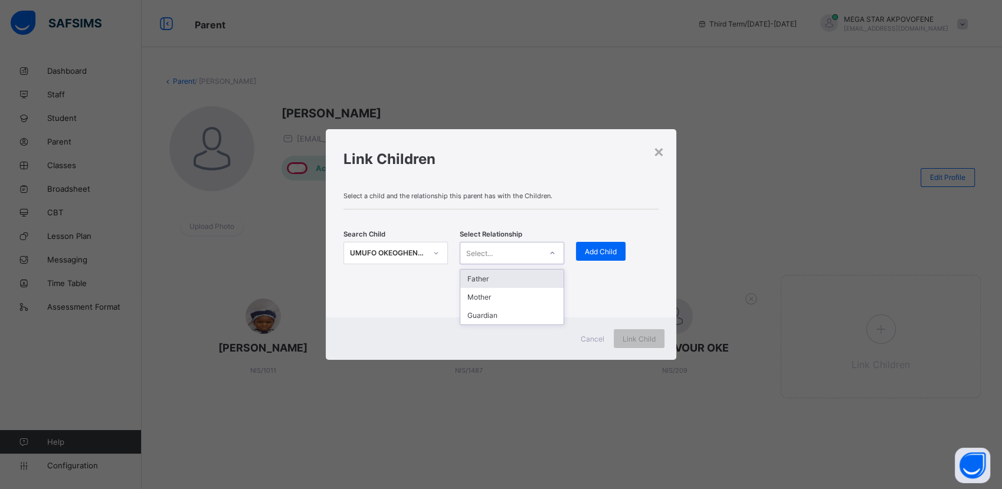
click at [495, 279] on div "Father" at bounding box center [511, 279] width 103 height 18
click at [600, 258] on div "Add Child" at bounding box center [601, 251] width 50 height 19
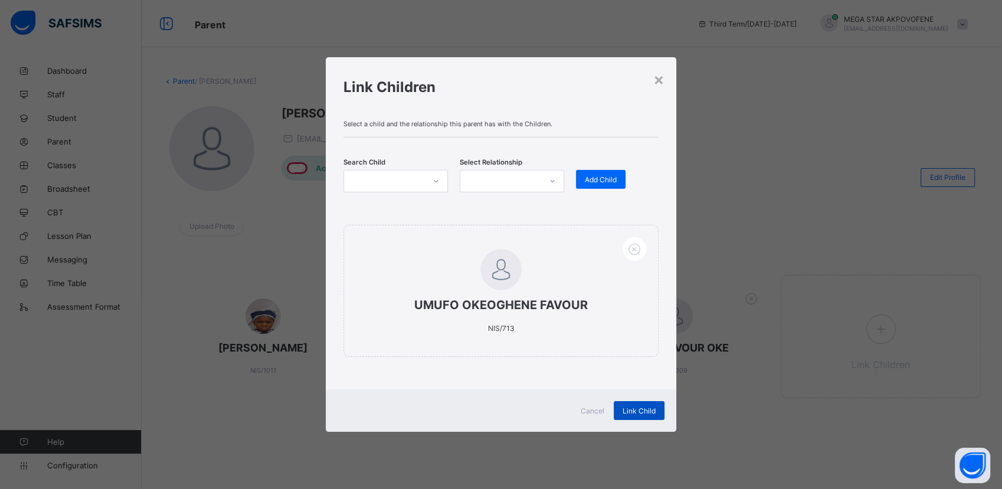
click at [631, 413] on span "Link Child" at bounding box center [638, 410] width 33 height 9
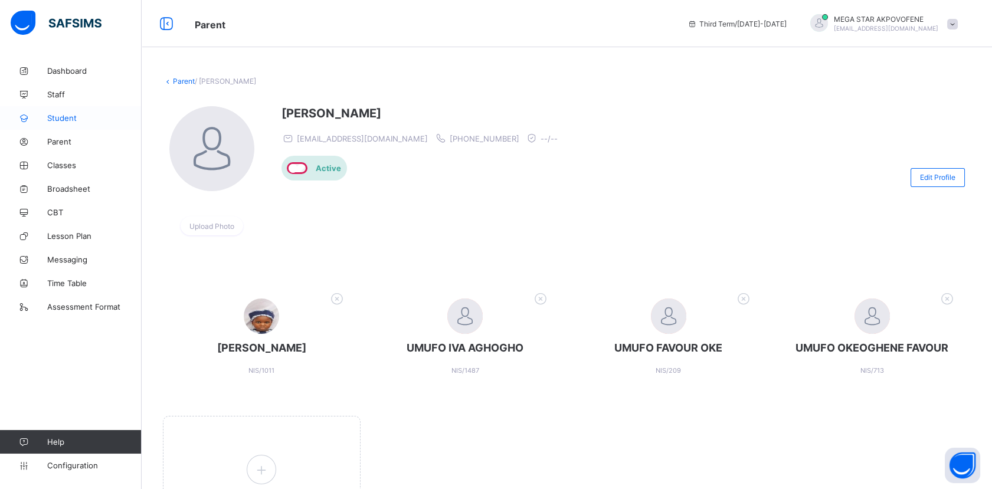
click at [52, 114] on span "Student" at bounding box center [94, 117] width 94 height 9
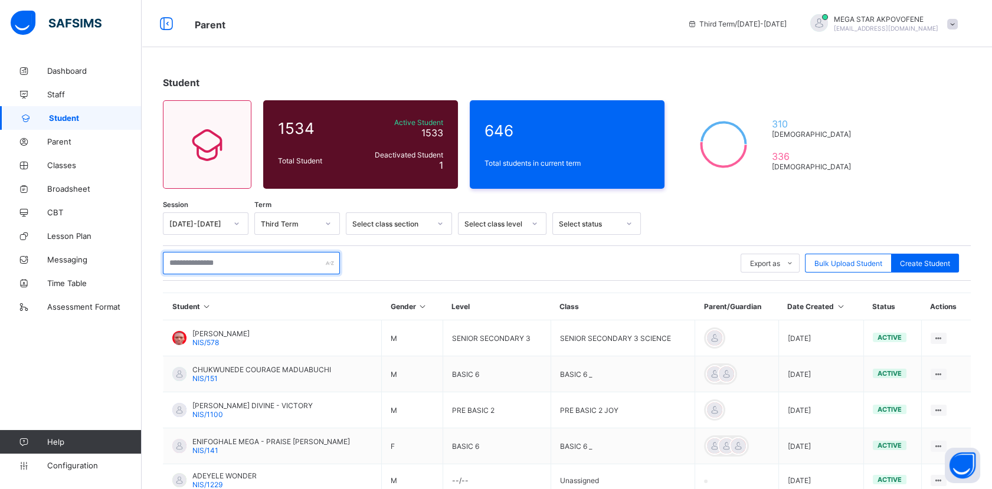
click at [221, 262] on input "text" at bounding box center [251, 263] width 177 height 22
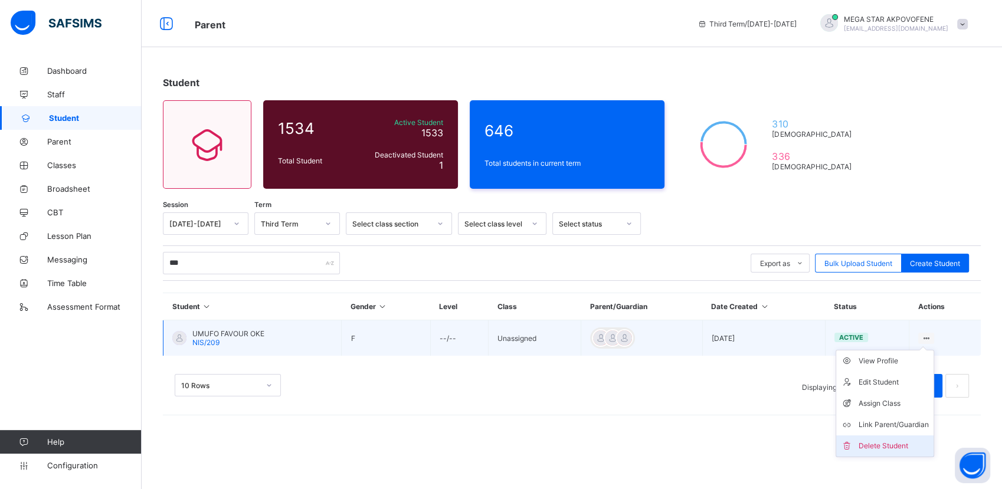
click at [894, 440] on div "Delete Student" at bounding box center [893, 446] width 70 height 12
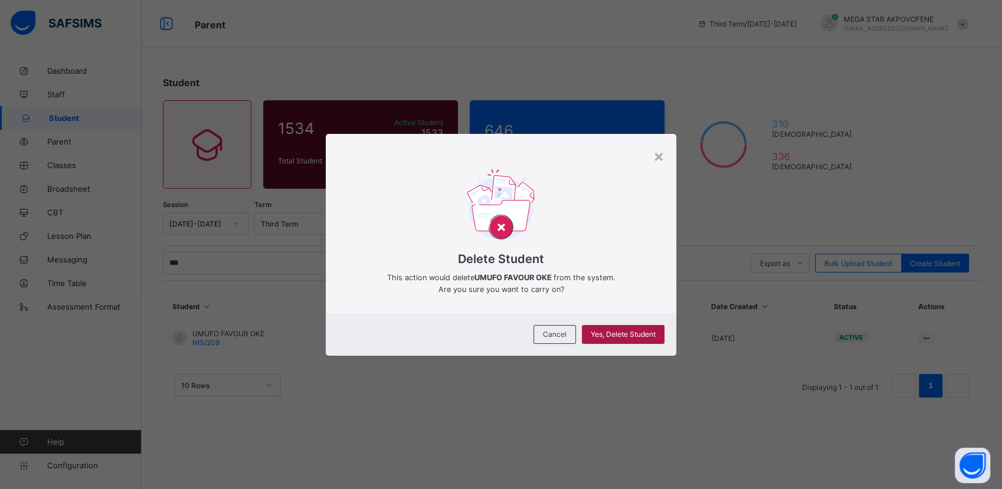
click at [606, 339] on div "Yes, Delete Student" at bounding box center [623, 334] width 83 height 19
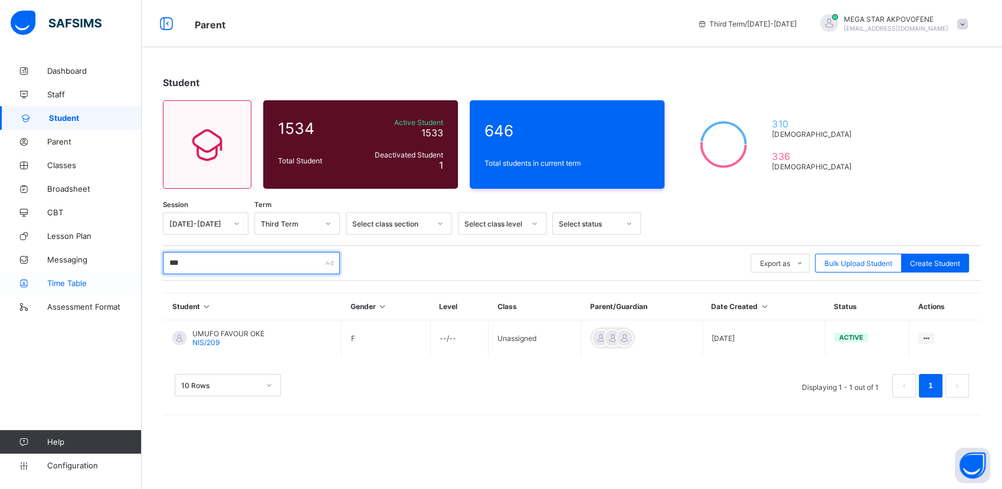
drag, startPoint x: 220, startPoint y: 263, endPoint x: 90, endPoint y: 278, distance: 130.7
click at [90, 278] on div "Parent Third Term / [DATE]-[DATE] MEGA STAR AKPOVOFENE [EMAIL_ADDRESS][DOMAIN_N…" at bounding box center [501, 244] width 1002 height 489
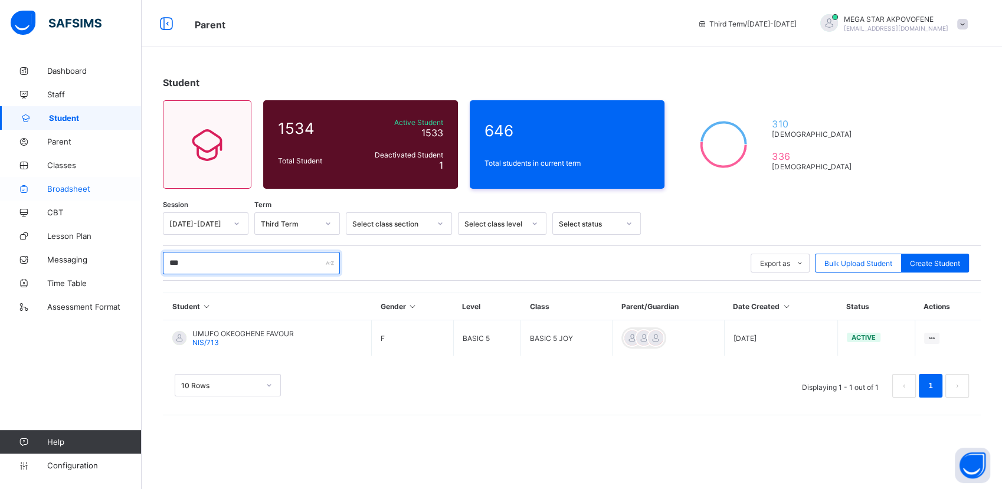
type input "***"
click at [73, 191] on span "Broadsheet" at bounding box center [94, 188] width 94 height 9
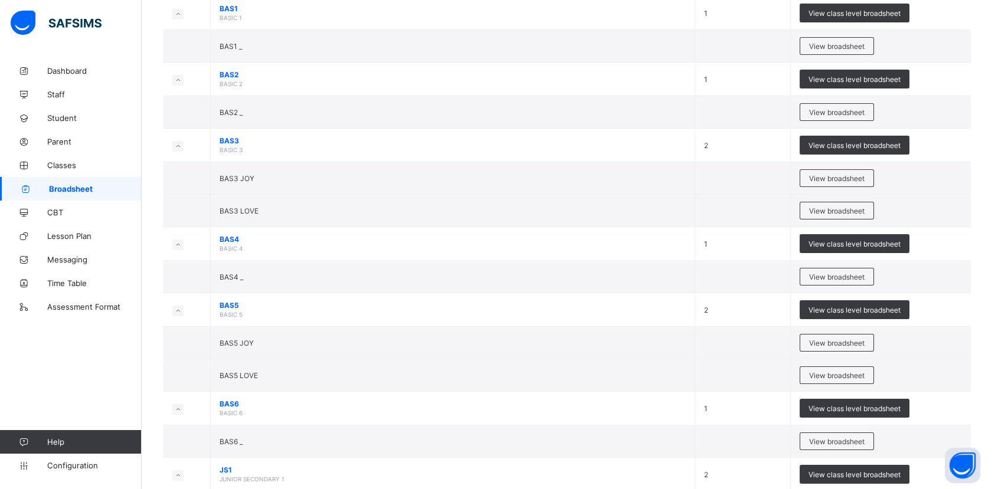
scroll to position [572, 0]
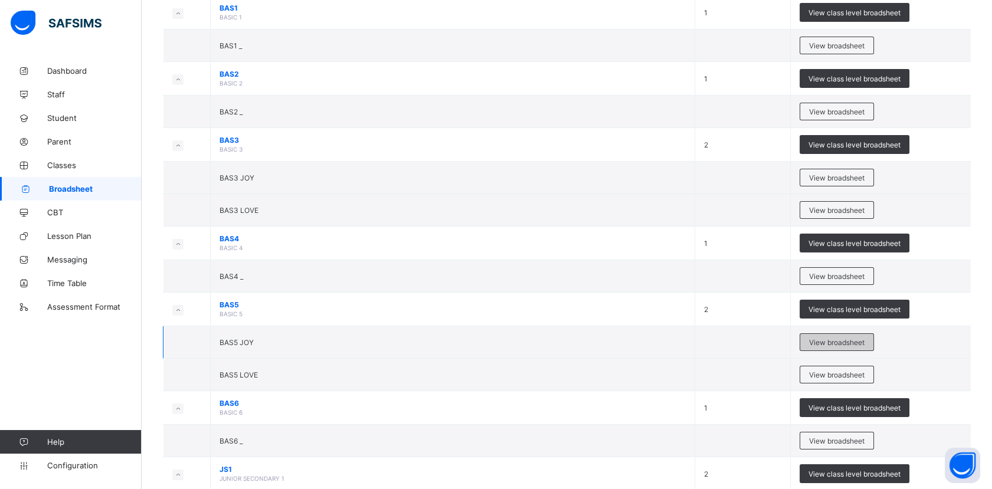
click at [845, 341] on span "View broadsheet" at bounding box center [836, 342] width 55 height 9
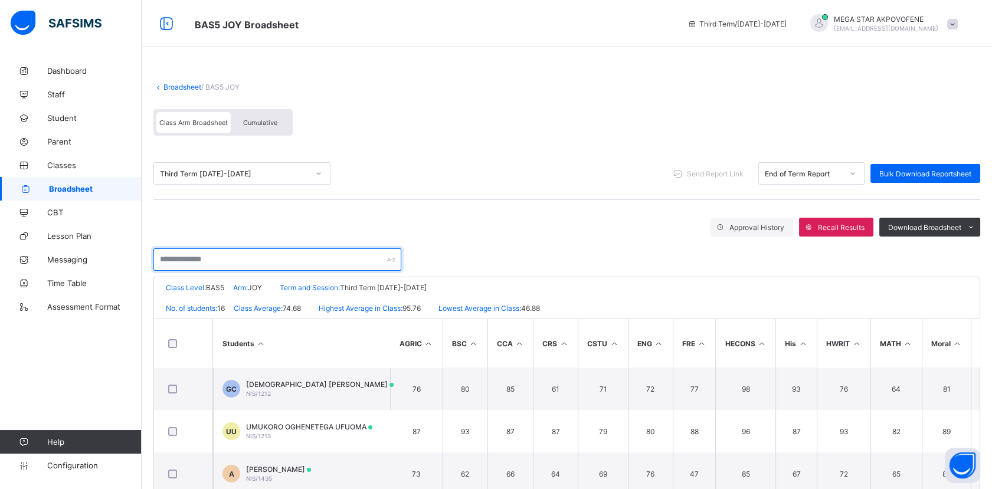
click at [251, 257] on input "text" at bounding box center [277, 259] width 248 height 22
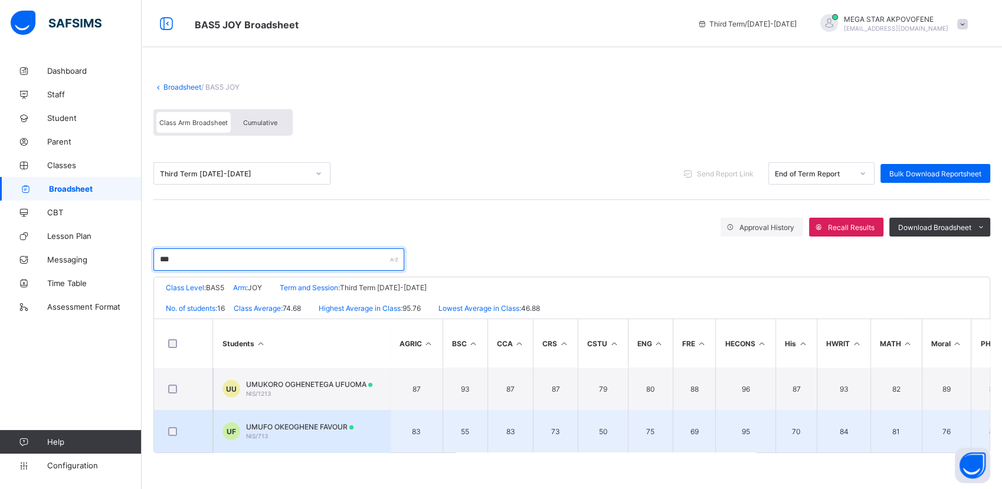
type input "***"
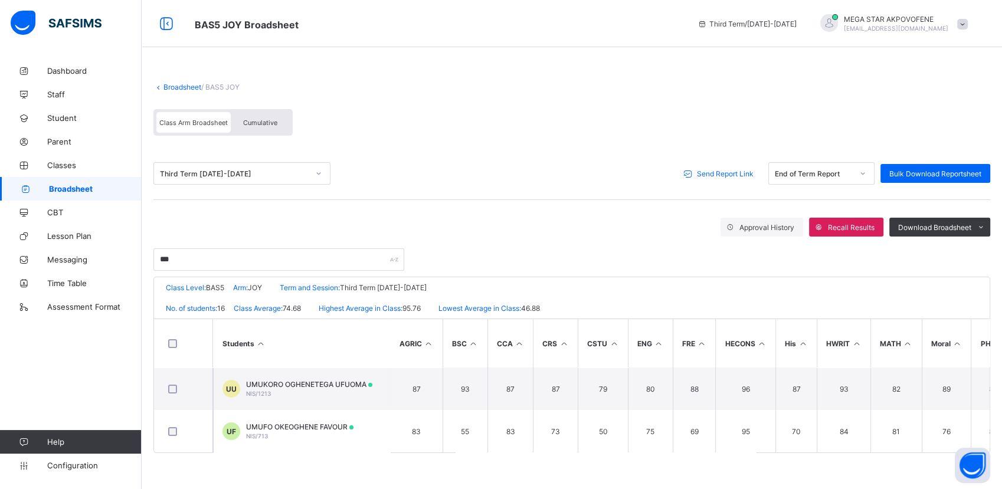
click at [742, 169] on span "Send Report Link" at bounding box center [725, 173] width 57 height 9
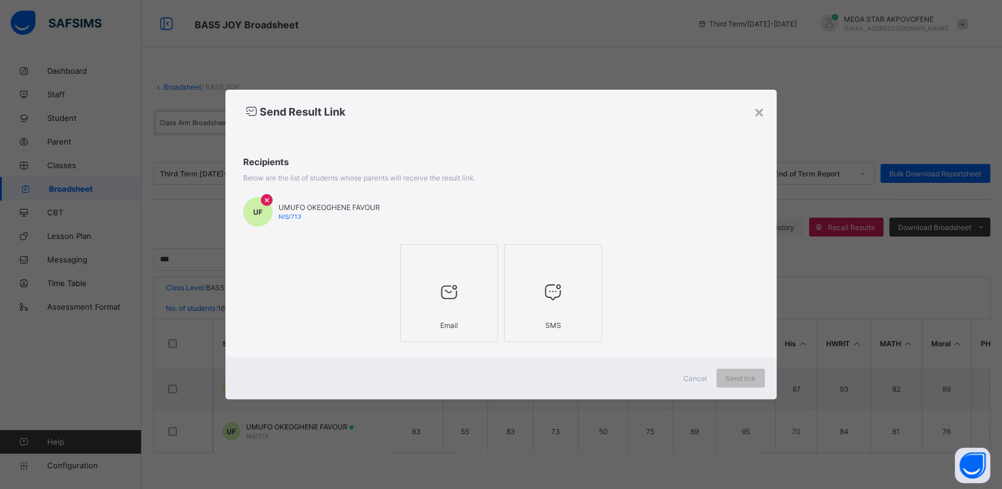
click at [474, 270] on div at bounding box center [448, 291] width 85 height 47
click at [740, 383] on div "Send link" at bounding box center [740, 378] width 48 height 19
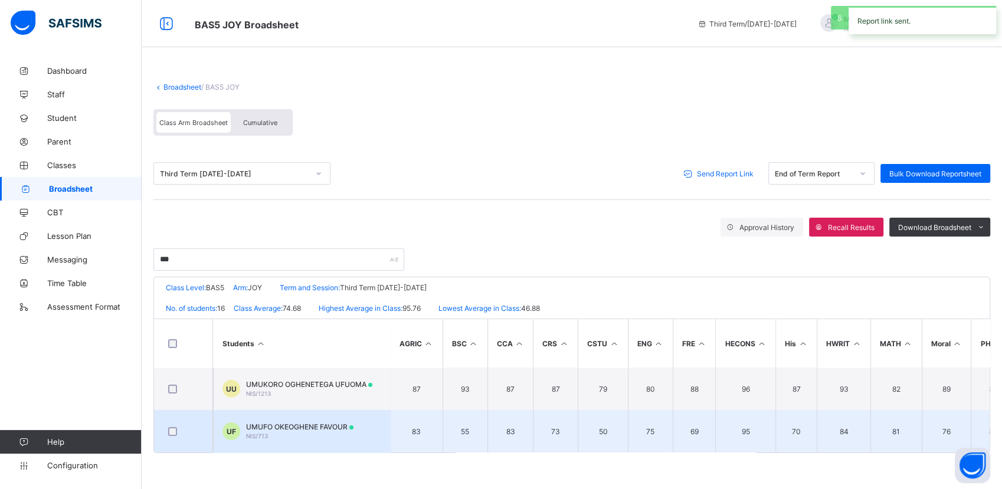
click at [251, 429] on div "[PERSON_NAME] FAVOUR NIS/713" at bounding box center [299, 431] width 107 height 18
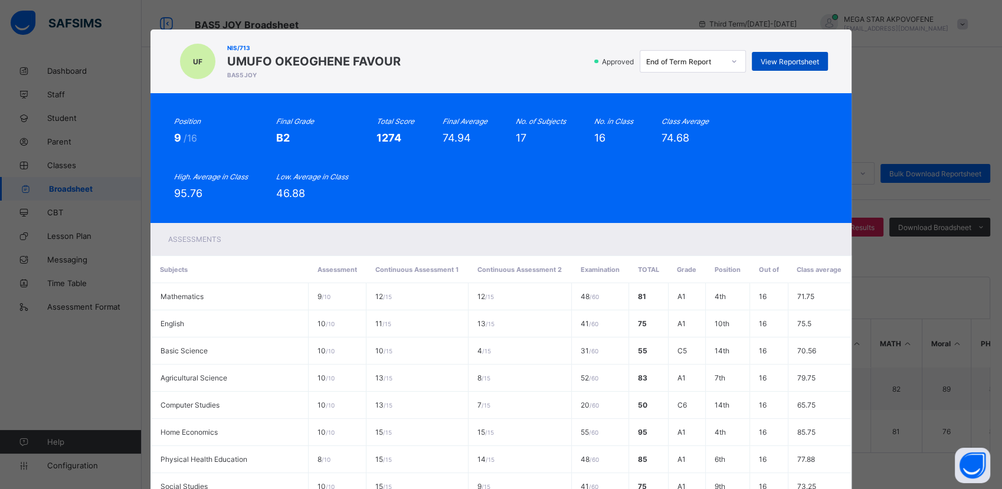
click at [783, 68] on div "View Reportsheet" at bounding box center [790, 61] width 76 height 19
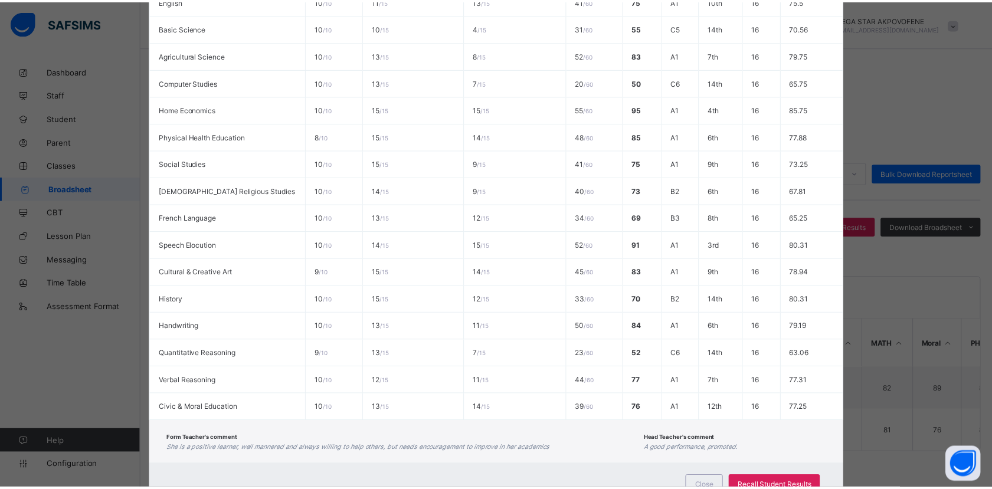
scroll to position [361, 0]
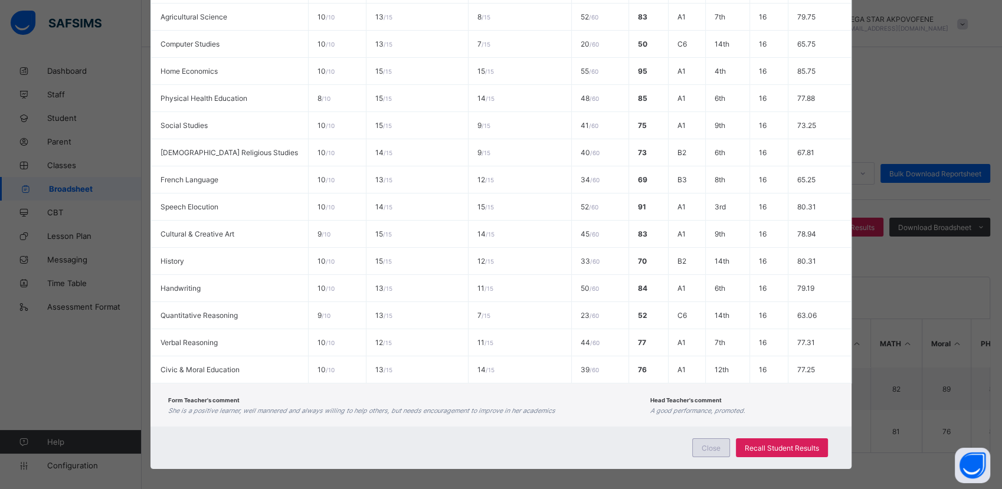
click at [714, 444] on span "Close" at bounding box center [710, 448] width 19 height 9
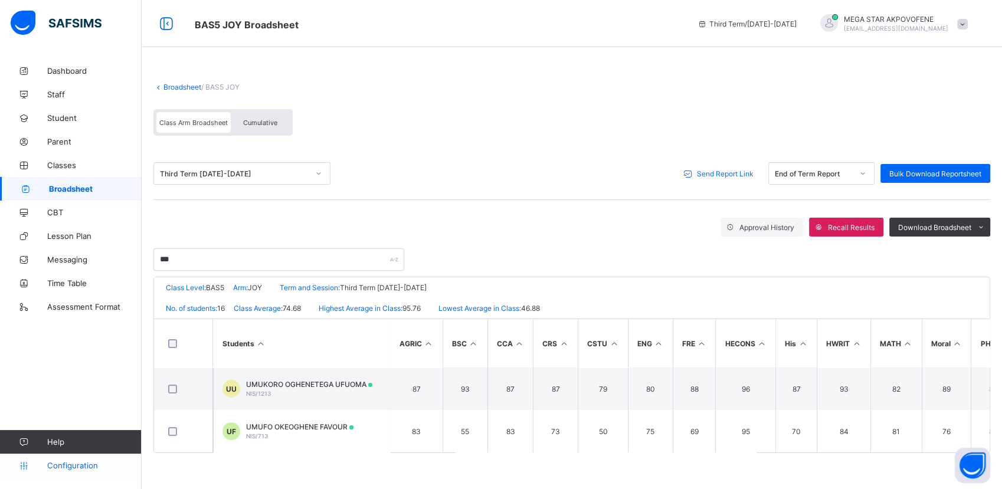
click at [67, 465] on span "Configuration" at bounding box center [94, 465] width 94 height 9
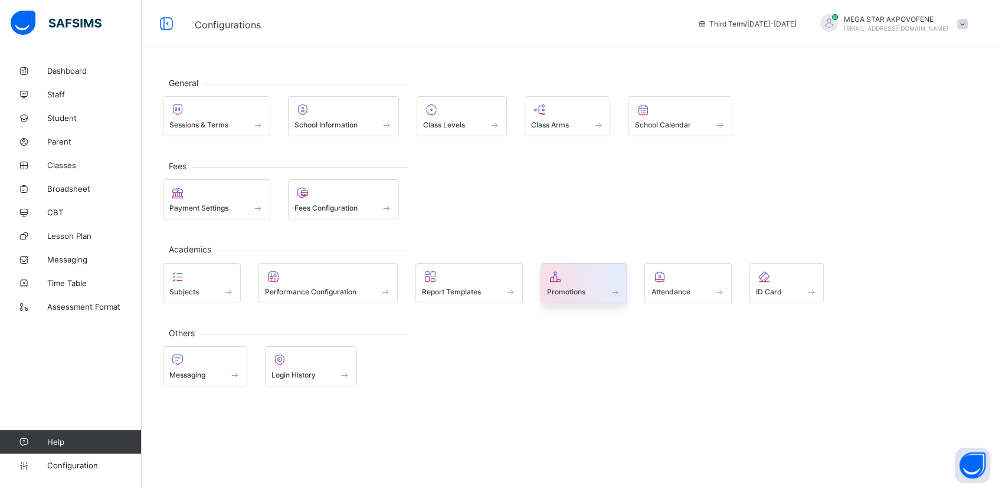
click at [581, 288] on span "Promotions" at bounding box center [566, 291] width 38 height 9
